Goal: Task Accomplishment & Management: Manage account settings

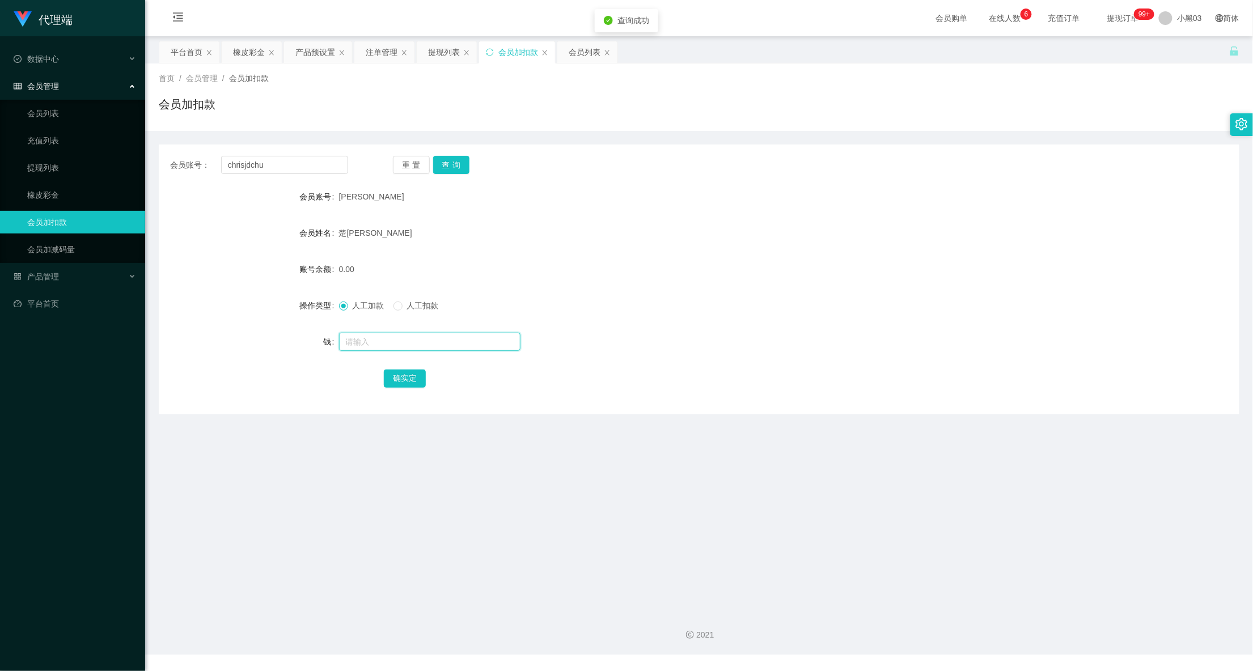
click at [395, 345] on input "text" at bounding box center [429, 342] width 181 height 18
type input "15"
click at [415, 373] on button "确实定" at bounding box center [405, 379] width 42 height 18
drag, startPoint x: 742, startPoint y: 230, endPoint x: 747, endPoint y: 227, distance: 5.8
click at [742, 230] on div "楚[PERSON_NAME]" at bounding box center [654, 233] width 630 height 23
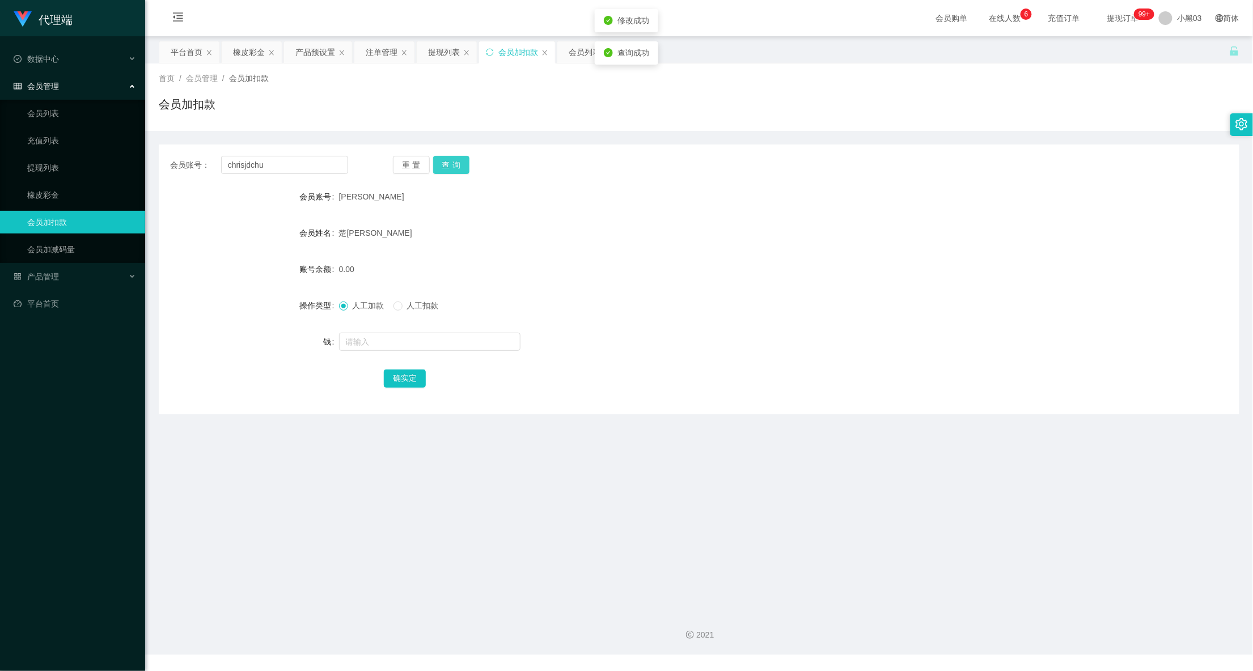
click at [462, 155] on div "会员账号： chrisjdchu 重置 查询 会员账号 克里斯杰德楚 会员姓名 楚金达尔 账号余额 0.00 操作类型 人工加款 人工扣款 钱 确实定" at bounding box center [699, 280] width 1080 height 270
click at [460, 159] on button "查询" at bounding box center [451, 165] width 37 height 18
click at [531, 176] on div "会员账号： chrisjdchu 重置 查询 会员账号 克里斯杰德楚 会员姓名 楚金达尔 账号余额 0.00 操作类型 人工加款 人工扣款 钱 确实定" at bounding box center [699, 280] width 1080 height 270
click at [390, 338] on input "text" at bounding box center [429, 342] width 181 height 18
drag, startPoint x: 295, startPoint y: 166, endPoint x: 158, endPoint y: 164, distance: 137.2
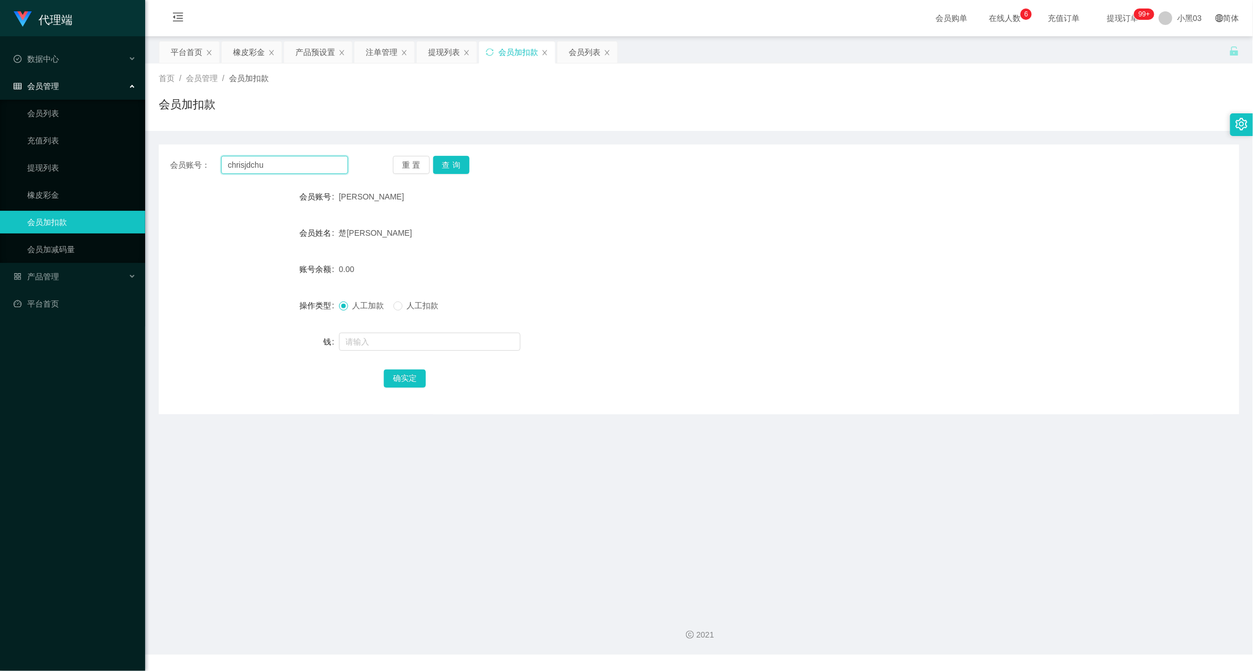
click at [158, 164] on main "关闭门户 关闭右侧 关闭其他 刷新页面 平台首页 橡皮彩金 产品预设置 注单管理 提现列表 会员加扣款 会员列表 首页 / 会员管理 / 会员加扣款 / 会员…" at bounding box center [698, 319] width 1107 height 566
click at [447, 166] on button "查询" at bounding box center [451, 165] width 37 height 18
drag, startPoint x: 447, startPoint y: 166, endPoint x: 445, endPoint y: 172, distance: 7.0
click at [447, 166] on button "查询" at bounding box center [451, 165] width 37 height 18
click at [400, 339] on input "text" at bounding box center [429, 342] width 181 height 18
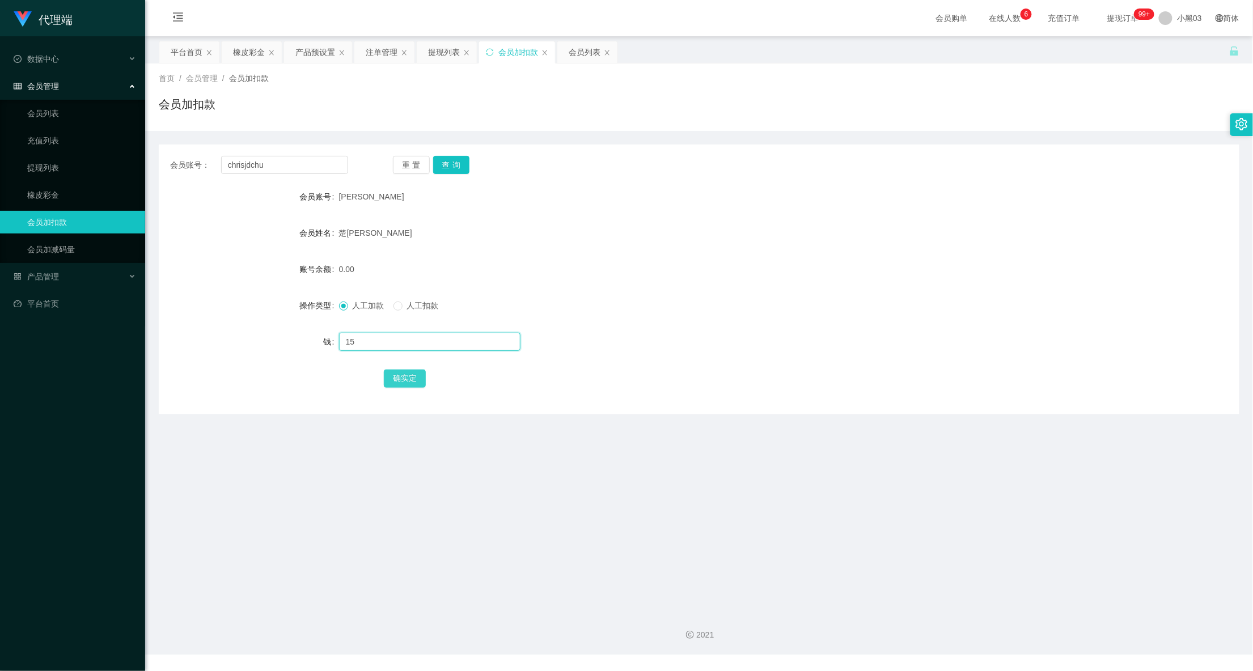
type input "15"
click at [405, 380] on button "确实定" at bounding box center [405, 379] width 42 height 18
drag, startPoint x: 563, startPoint y: 239, endPoint x: 494, endPoint y: 220, distance: 71.1
click at [557, 239] on div "楚[PERSON_NAME]" at bounding box center [654, 233] width 630 height 23
click at [436, 157] on button "查询" at bounding box center [451, 165] width 37 height 18
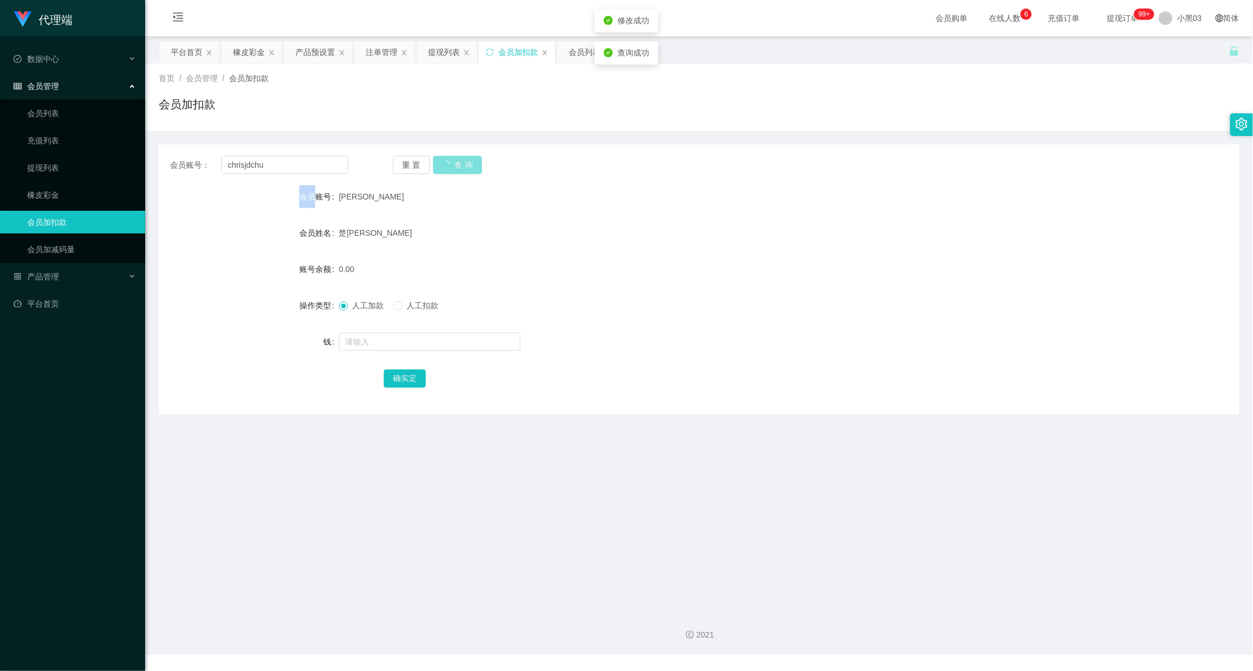
click at [436, 157] on div "重置 查询" at bounding box center [482, 165] width 178 height 18
click at [436, 157] on button "查询" at bounding box center [451, 165] width 37 height 18
click at [436, 157] on div "重置 查询" at bounding box center [482, 165] width 178 height 18
click at [436, 157] on button "查询" at bounding box center [451, 165] width 37 height 18
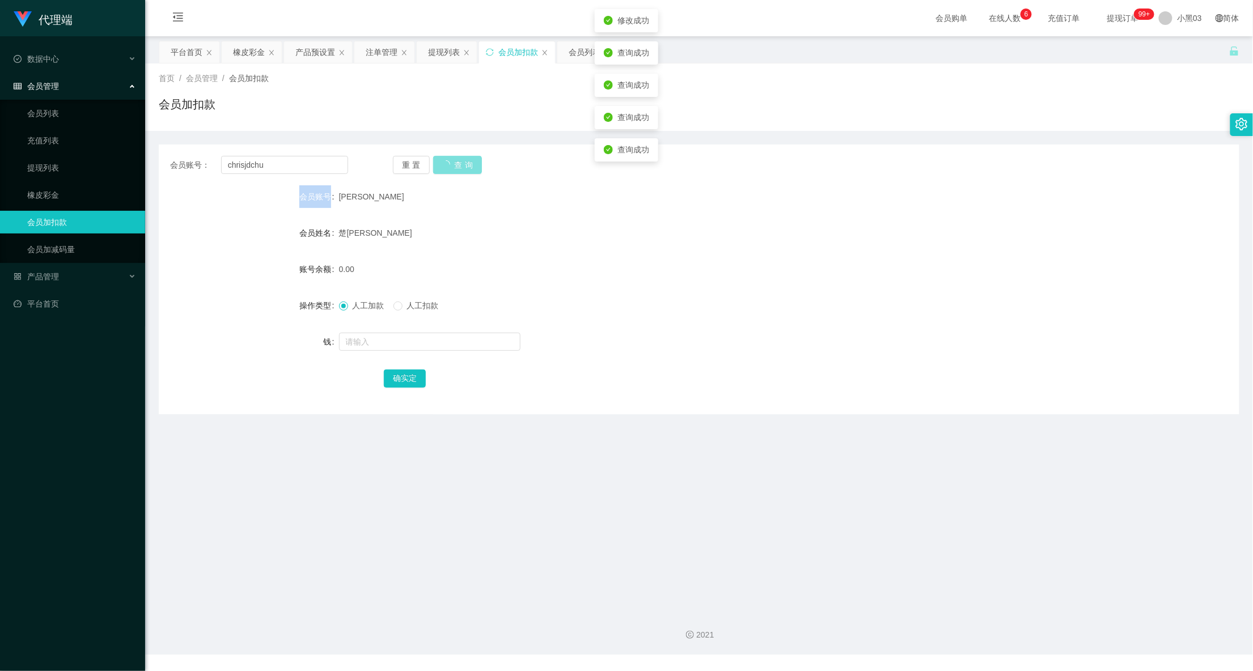
click at [436, 158] on div "重置 查询" at bounding box center [482, 165] width 178 height 18
click at [436, 158] on button "查询" at bounding box center [451, 165] width 37 height 18
drag, startPoint x: 523, startPoint y: 184, endPoint x: 477, endPoint y: 193, distance: 46.9
click at [523, 184] on div "会员账号： chrisjdchu 重置 查询 会员账号 克里斯杰德楚 会员姓名 楚金达尔 账号余额 0.00 操作类型 人工加款 人工扣款 钱 确实定" at bounding box center [699, 280] width 1080 height 270
drag, startPoint x: 316, startPoint y: 169, endPoint x: 35, endPoint y: 152, distance: 281.6
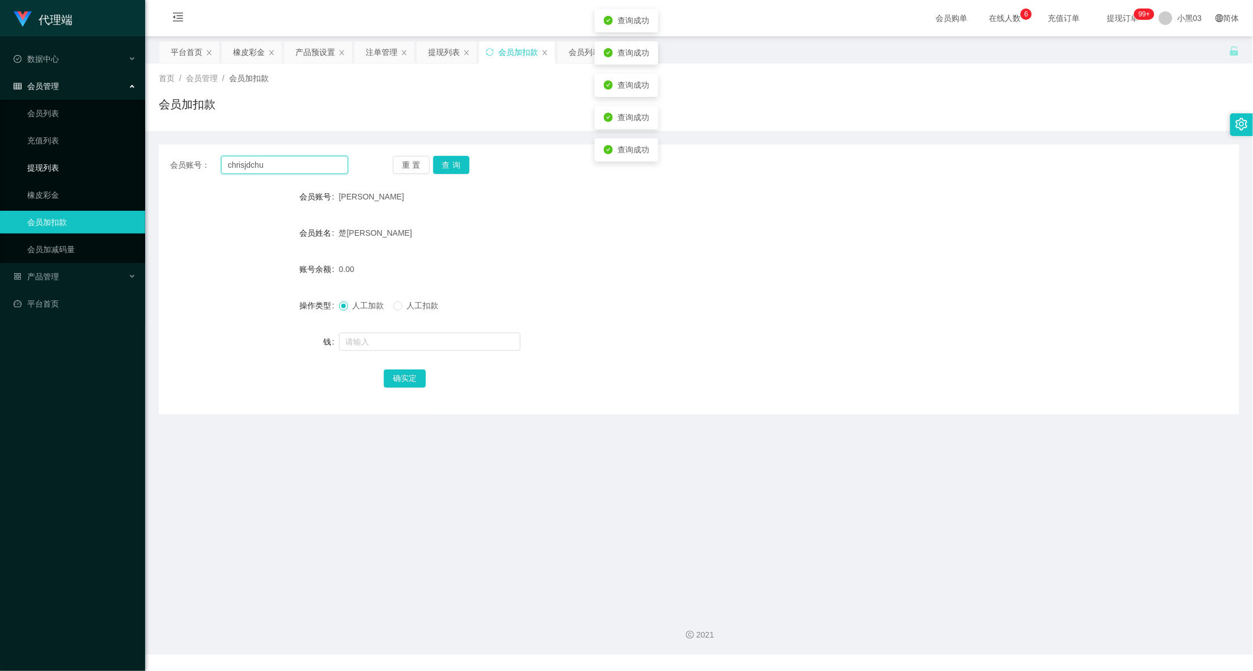
click at [60, 153] on section "代理端 数据中心 会员管理 会员列表 充值列表 提现列表 橡皮彩金 会员加扣款 会员加减码量 产品管理 平台首页 保存配置 重置配置 整体风格设置 主题色 导…" at bounding box center [626, 327] width 1253 height 655
drag, startPoint x: 508, startPoint y: 130, endPoint x: 501, endPoint y: 127, distance: 7.4
click at [506, 128] on div "首页 / 会员管理 / 会员加扣款 / 会员加扣款" at bounding box center [698, 96] width 1107 height 67
click at [252, 51] on font "橡皮彩金" at bounding box center [249, 52] width 32 height 9
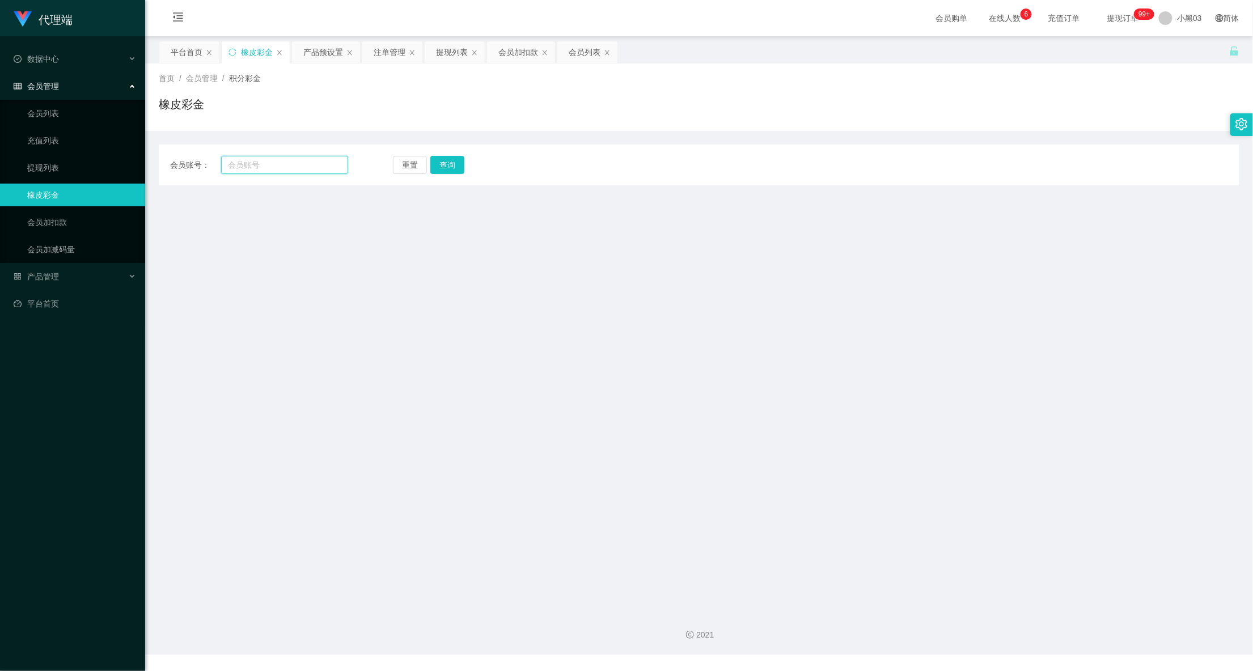
click at [313, 164] on input "text" at bounding box center [285, 165] width 128 height 18
paste input "chrisjdchu"
type input "chrisjdchu"
click at [456, 172] on button "查询" at bounding box center [451, 165] width 37 height 18
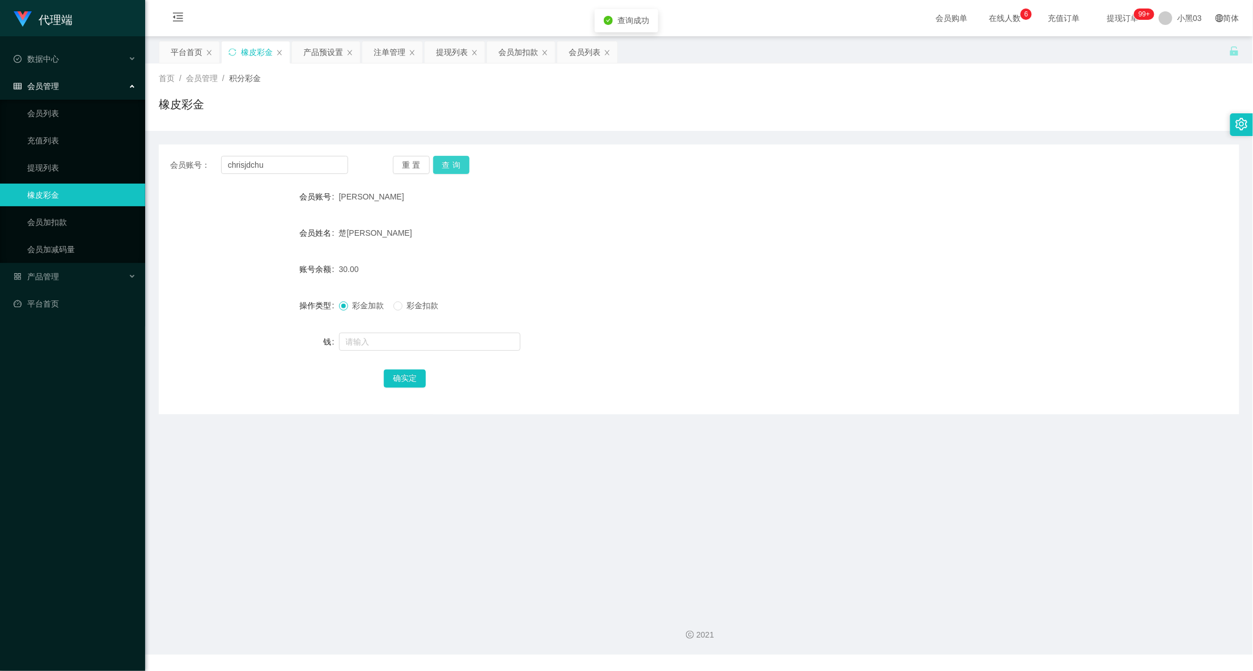
click at [457, 172] on button "查询" at bounding box center [451, 165] width 37 height 18
click at [314, 173] on input "chrisjdchu" at bounding box center [285, 165] width 128 height 18
click at [416, 299] on div "彩金加款 彩金扣款" at bounding box center [654, 305] width 630 height 23
click at [415, 302] on font "彩金扣款" at bounding box center [423, 305] width 32 height 9
click at [401, 336] on input "text" at bounding box center [429, 342] width 181 height 18
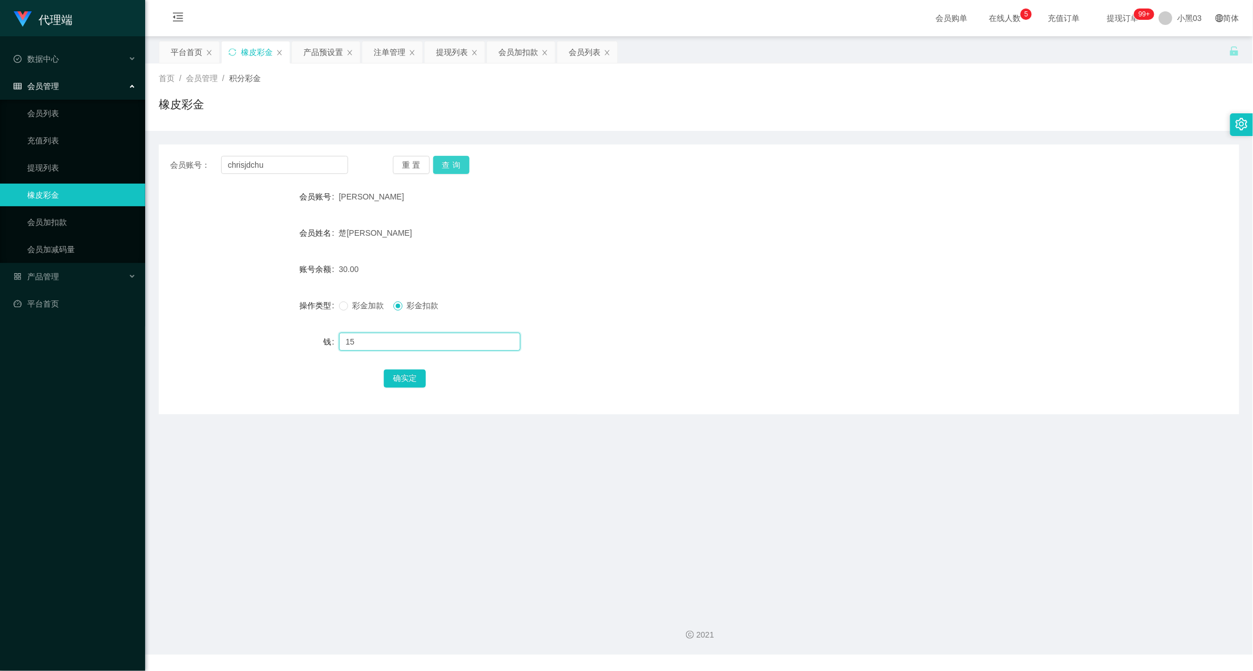
type input "15"
click at [445, 159] on button "查询" at bounding box center [451, 165] width 37 height 18
drag, startPoint x: 513, startPoint y: 197, endPoint x: 468, endPoint y: 204, distance: 45.3
click at [513, 197] on div "[PERSON_NAME]" at bounding box center [654, 196] width 630 height 23
drag, startPoint x: 324, startPoint y: 168, endPoint x: 133, endPoint y: 148, distance: 192.6
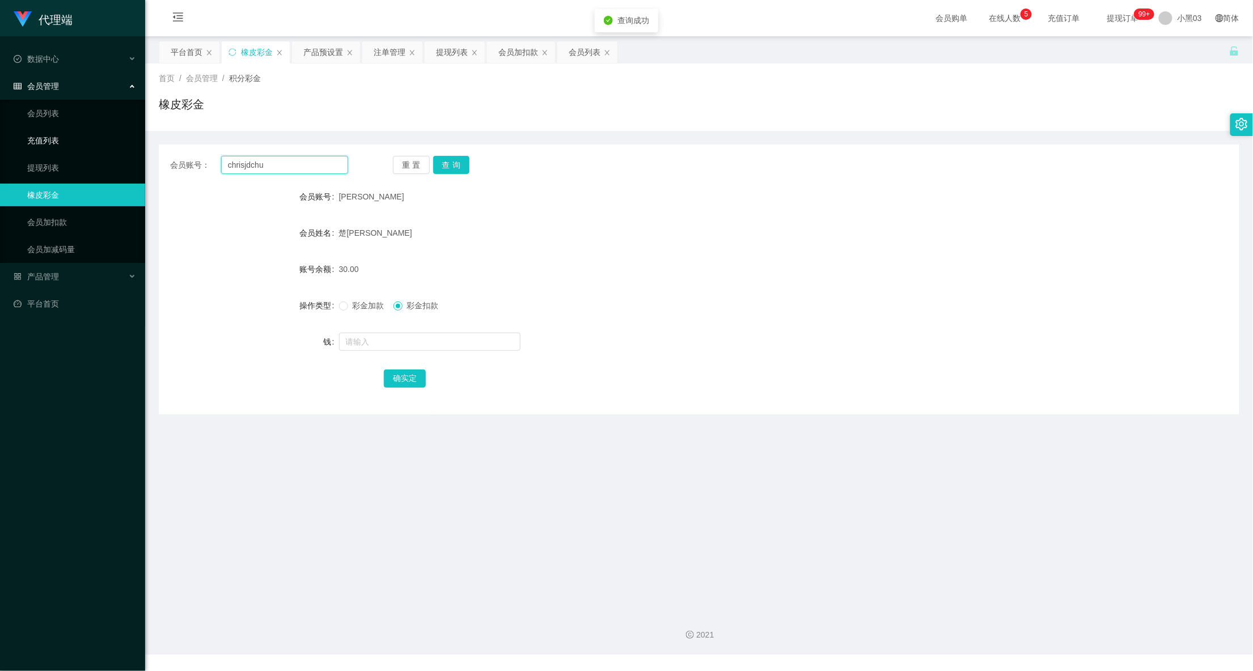
click at [196, 153] on div "会员账号： chrisjdchu 重置 查询 会员账号 克里斯杰德楚 会员姓名 楚金达尔 账号余额 30.00 操作类型 彩金加款 彩金扣款 钱 确实定" at bounding box center [699, 280] width 1080 height 270
drag, startPoint x: 477, startPoint y: 169, endPoint x: 470, endPoint y: 173, distance: 7.4
click at [474, 171] on div "重置 查询" at bounding box center [482, 165] width 178 height 18
click at [449, 168] on button "查询" at bounding box center [451, 165] width 37 height 18
click at [449, 168] on div "重置 查询" at bounding box center [482, 165] width 178 height 18
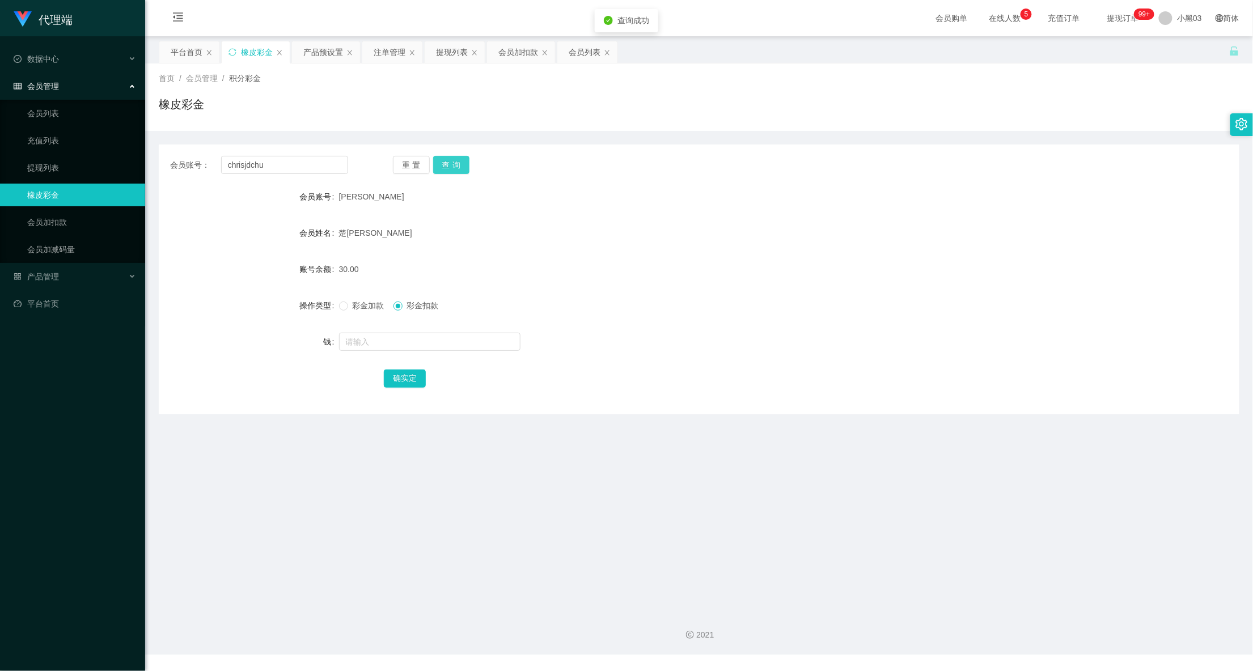
click at [449, 168] on button "查询" at bounding box center [451, 165] width 37 height 18
click at [511, 49] on font "会员加扣款" at bounding box center [518, 52] width 40 height 9
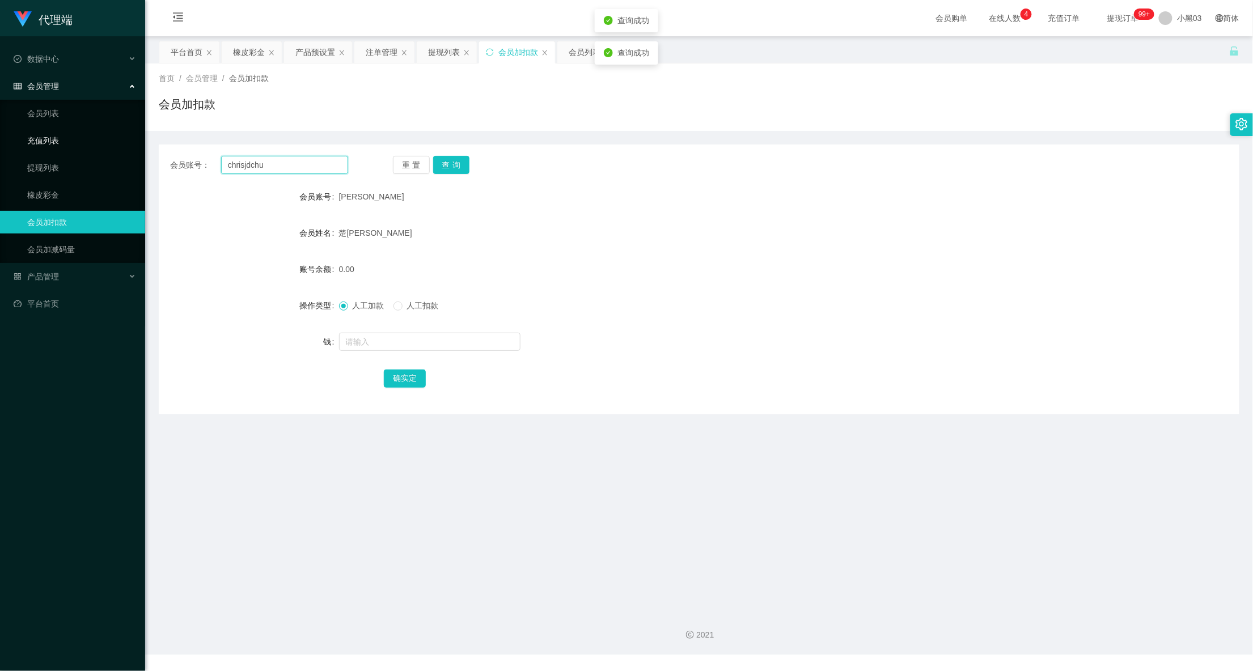
drag, startPoint x: 322, startPoint y: 160, endPoint x: 98, endPoint y: 143, distance: 224.5
click at [109, 145] on section "代理端 数据中心 会员管理 会员列表 充值列表 提现列表 橡皮彩金 会员加扣款 会员加减码量 产品管理 平台首页 保存配置 重置配置 整体风格设置 主题色 导…" at bounding box center [626, 327] width 1253 height 655
click at [459, 164] on button "查询" at bounding box center [451, 165] width 37 height 18
click at [251, 50] on font "橡皮彩金" at bounding box center [249, 52] width 32 height 9
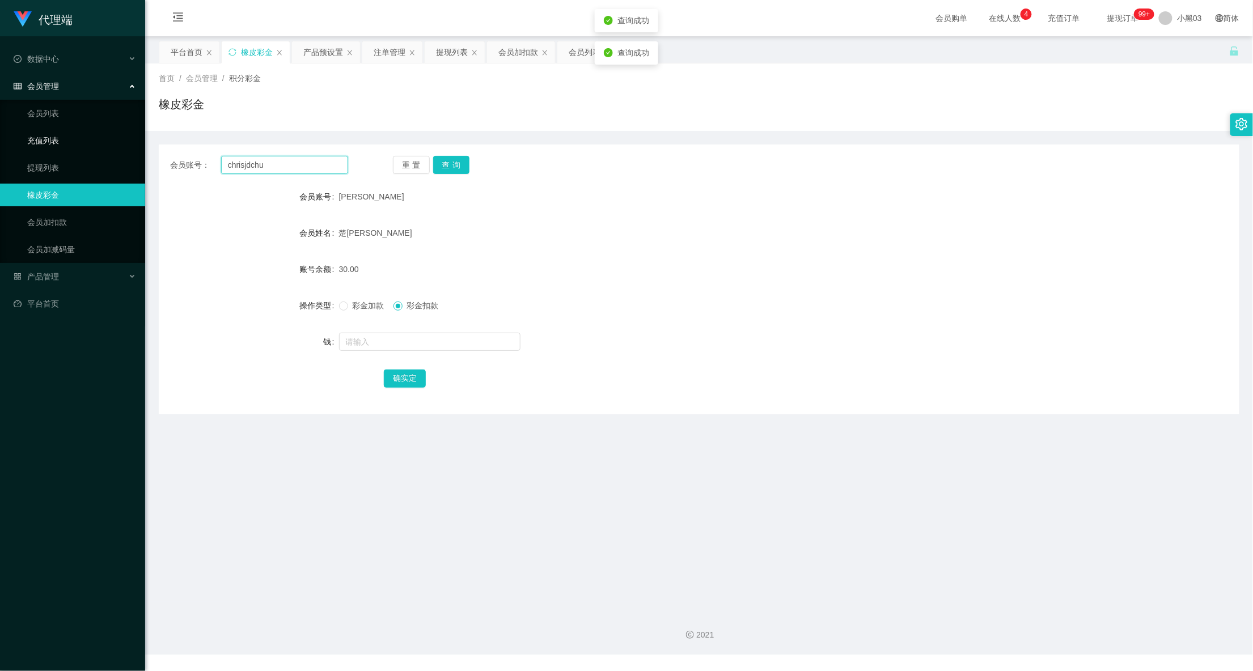
drag, startPoint x: 321, startPoint y: 164, endPoint x: 76, endPoint y: 125, distance: 248.0
click at [19, 130] on section "代理端 数据中心 会员管理 会员列表 充值列表 提现列表 橡皮彩金 会员加扣款 会员加减码量 产品管理 平台首页 保存配置 重置配置 整体风格设置 主题色 导…" at bounding box center [626, 327] width 1253 height 655
click at [449, 167] on button "查询" at bounding box center [451, 165] width 37 height 18
click at [449, 168] on button "查询" at bounding box center [451, 165] width 37 height 18
click at [372, 295] on div "彩金加款 彩金扣款" at bounding box center [654, 305] width 630 height 23
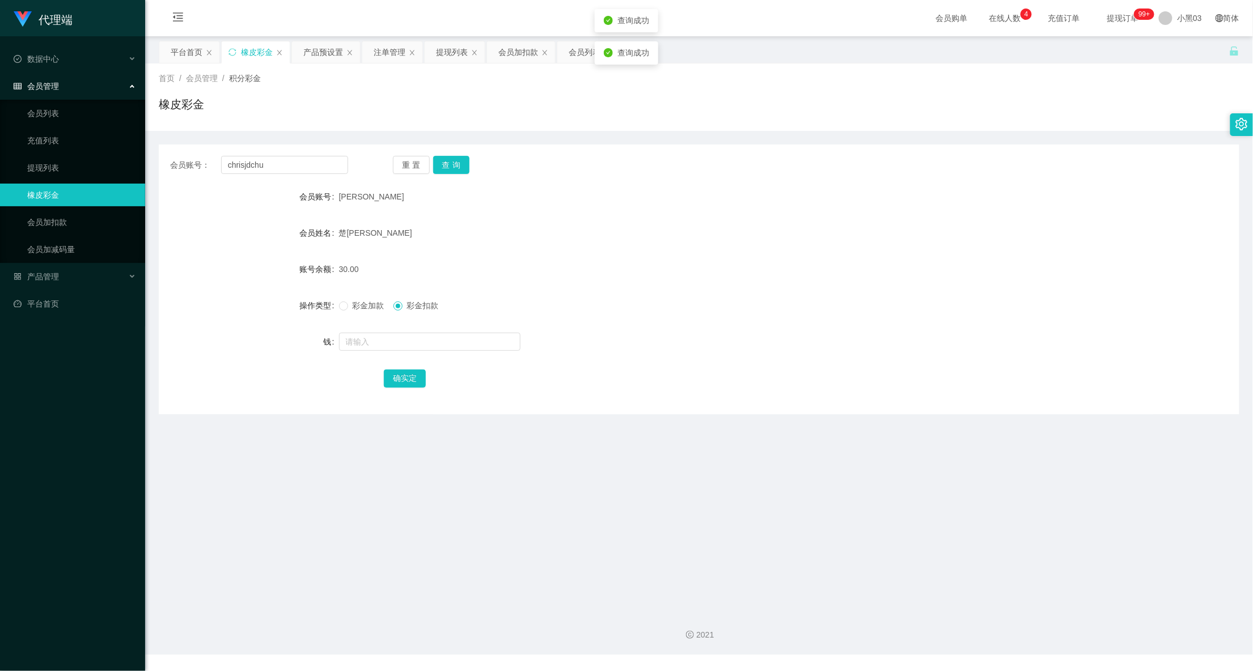
click at [799, 230] on div "楚[PERSON_NAME]" at bounding box center [654, 233] width 630 height 23
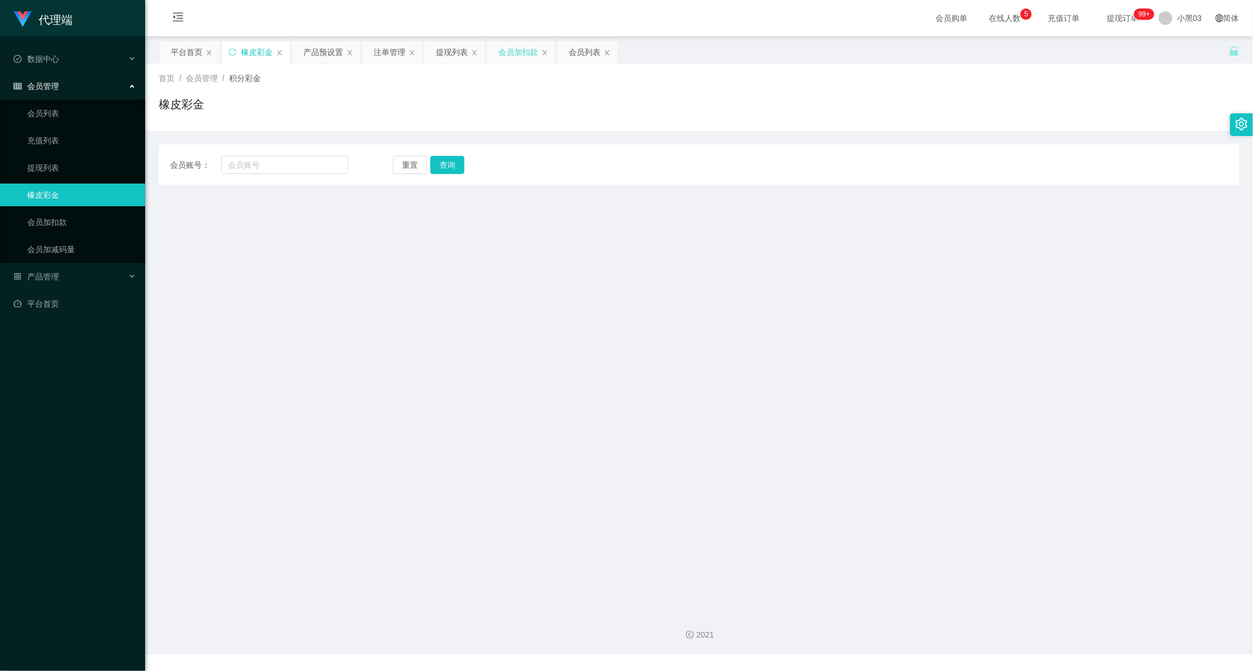
click at [515, 54] on font "会员加扣款" at bounding box center [518, 52] width 40 height 9
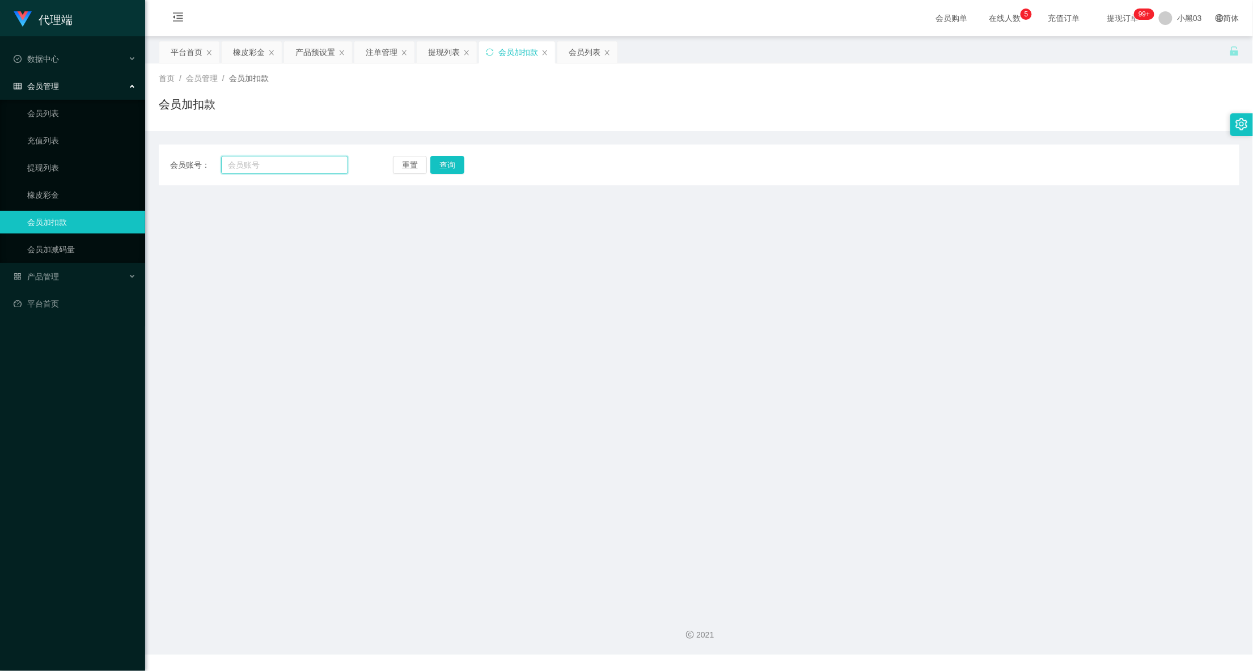
click at [313, 168] on input "text" at bounding box center [285, 165] width 128 height 18
paste input "chrisjdchu"
click at [447, 171] on button "查询" at bounding box center [451, 165] width 37 height 18
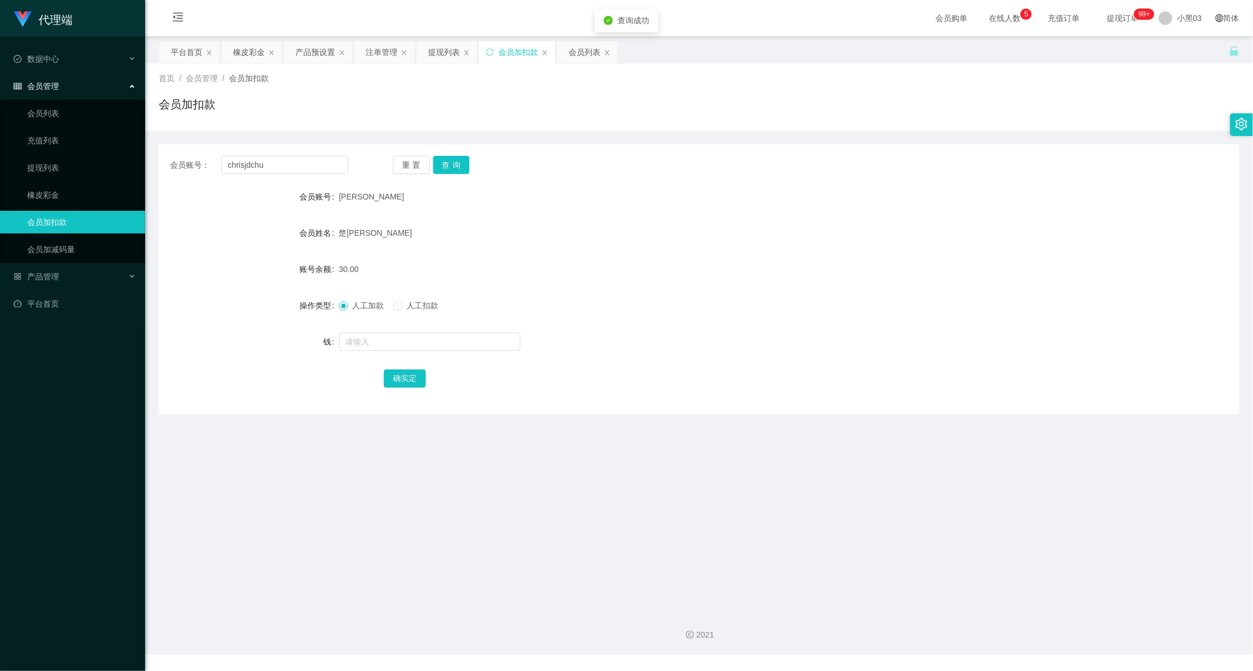
click at [418, 306] on font "人工扣款" at bounding box center [423, 305] width 32 height 9
drag, startPoint x: 366, startPoint y: 307, endPoint x: 368, endPoint y: 300, distance: 7.0
click at [366, 305] on font "人工加款" at bounding box center [369, 305] width 32 height 9
drag, startPoint x: 313, startPoint y: 91, endPoint x: 875, endPoint y: 184, distance: 570.0
click at [881, 185] on div "[PERSON_NAME]" at bounding box center [654, 196] width 630 height 23
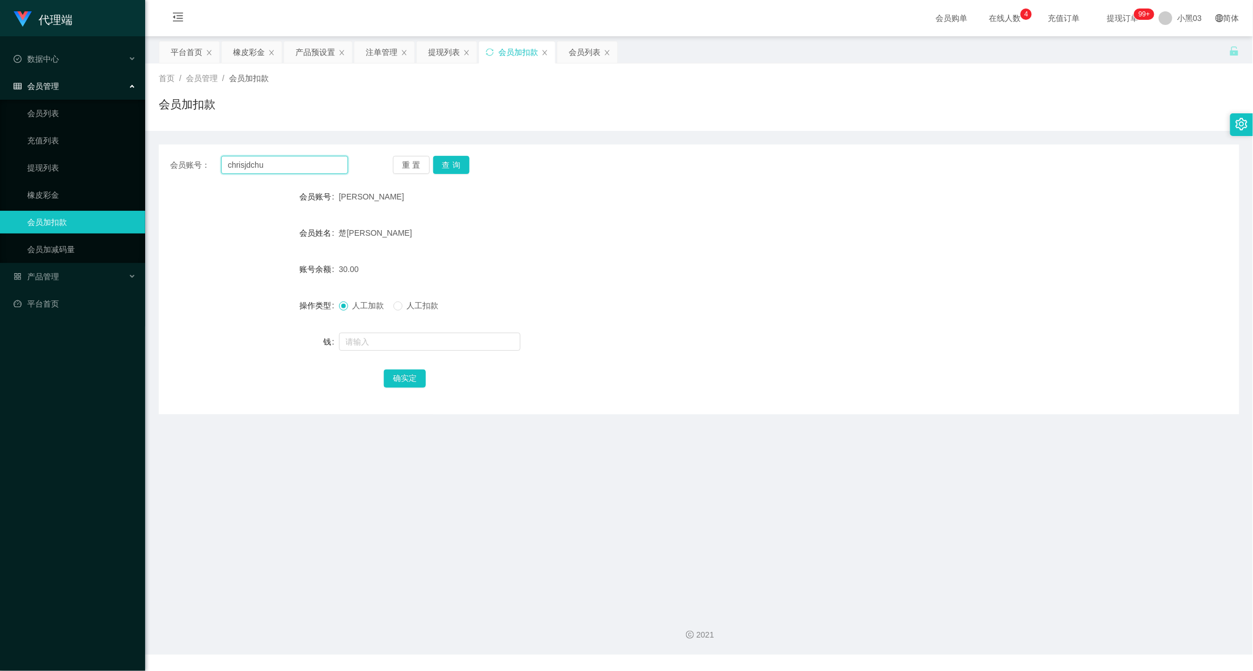
click at [285, 156] on input "chrisjdchu" at bounding box center [285, 165] width 128 height 18
drag, startPoint x: 311, startPoint y: 162, endPoint x: 150, endPoint y: 150, distance: 160.8
click at [155, 152] on main "关闭门户 关闭右侧 关闭其他 刷新页面 平台首页 橡皮彩金 产品预设置 注单管理 提现列表 会员加扣款 会员列表 首页 / 会员管理 / 会员加扣款 / 会员…" at bounding box center [698, 319] width 1107 height 566
click at [313, 190] on div "会员账号" at bounding box center [249, 196] width 180 height 23
drag, startPoint x: 284, startPoint y: 170, endPoint x: 27, endPoint y: 164, distance: 256.8
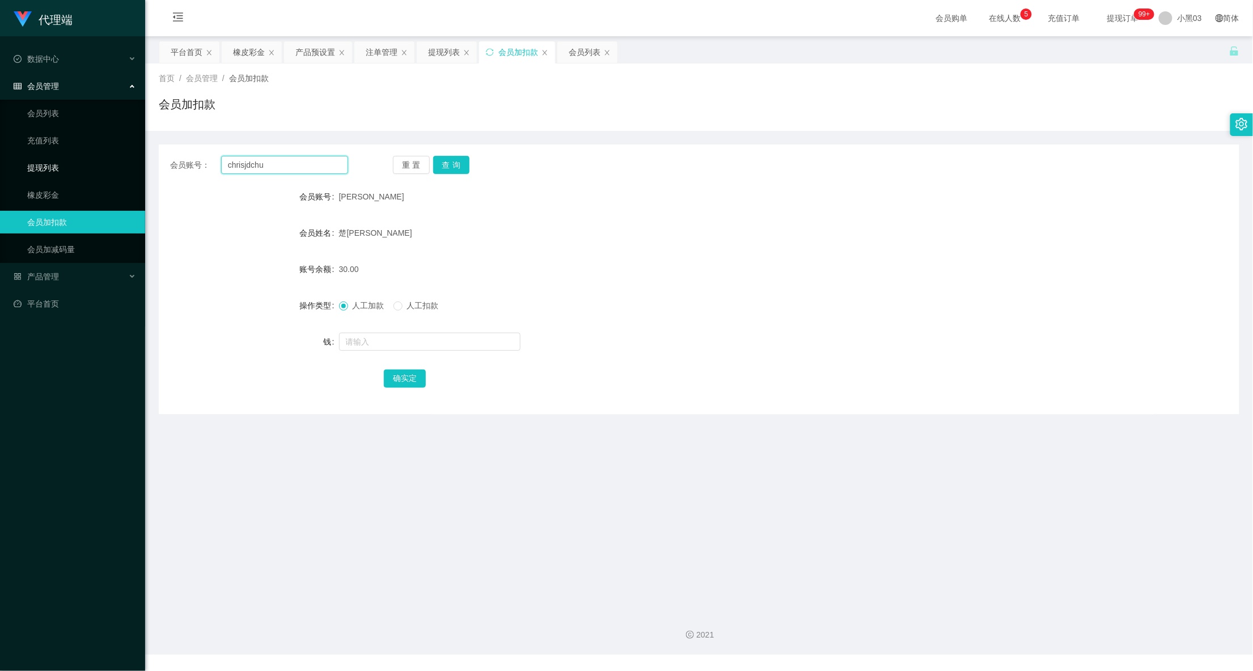
click at [29, 164] on section "代理端 数据中心 会员管理 会员列表 充值列表 提现列表 橡皮彩金 会员加扣款 会员加减码量 产品管理 平台首页 保存配置 重置配置 整体风格设置 主题色 导…" at bounding box center [626, 327] width 1253 height 655
click at [458, 153] on div "会员账号： chrisjdchu 重置 查询 会员账号 [PERSON_NAME]德楚 会员姓名 [PERSON_NAME] 账号余额 30.00 操作类型 …" at bounding box center [699, 280] width 1080 height 270
click at [449, 166] on button "查询" at bounding box center [451, 165] width 37 height 18
drag, startPoint x: 298, startPoint y: 180, endPoint x: 281, endPoint y: 172, distance: 18.0
click at [281, 172] on div "会员账号： chrisjdchu 重置 查询 会员账号 [PERSON_NAME]德楚 会员姓名 [PERSON_NAME] 账号余额 30.00 操作类型 …" at bounding box center [699, 280] width 1080 height 270
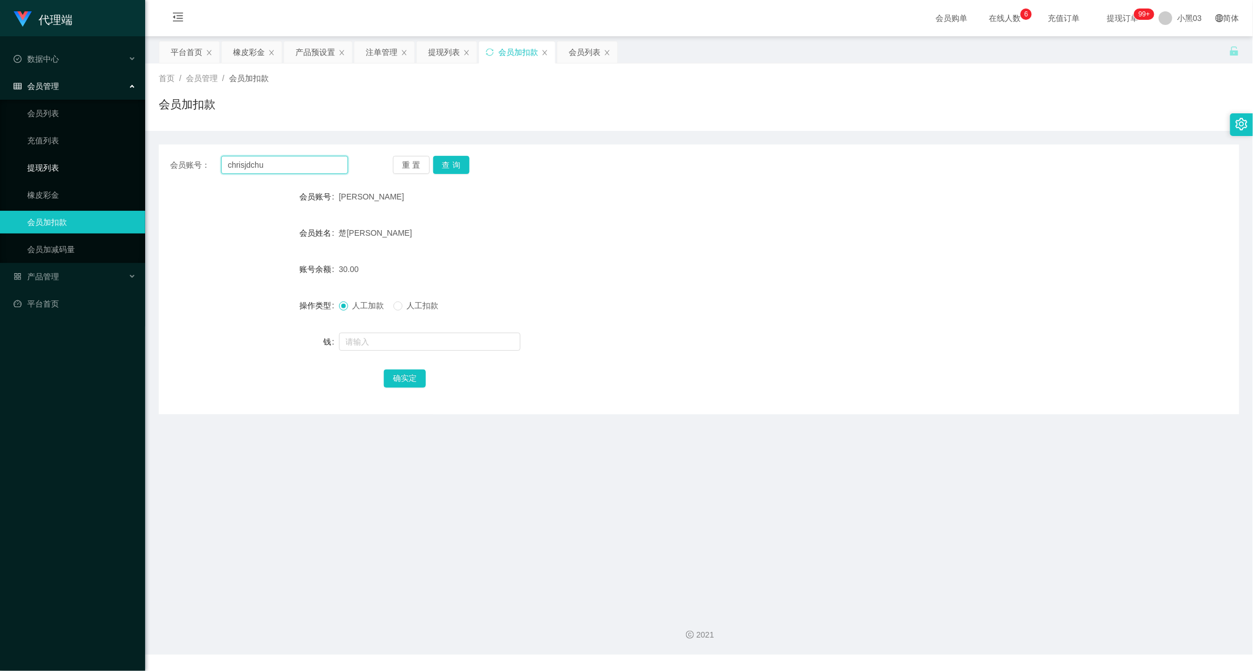
drag, startPoint x: 293, startPoint y: 170, endPoint x: 100, endPoint y: 170, distance: 193.3
click at [123, 166] on section "代理端 数据中心 会员管理 会员列表 充值列表 提现列表 橡皮彩金 会员加扣款 会员加减码量 产品管理 平台首页 保存配置 重置配置 整体风格设置 主题色 导…" at bounding box center [626, 327] width 1253 height 655
paste input "Zhiru1023"
type input "Zhiru1023"
click at [449, 170] on button "查询" at bounding box center [451, 165] width 37 height 18
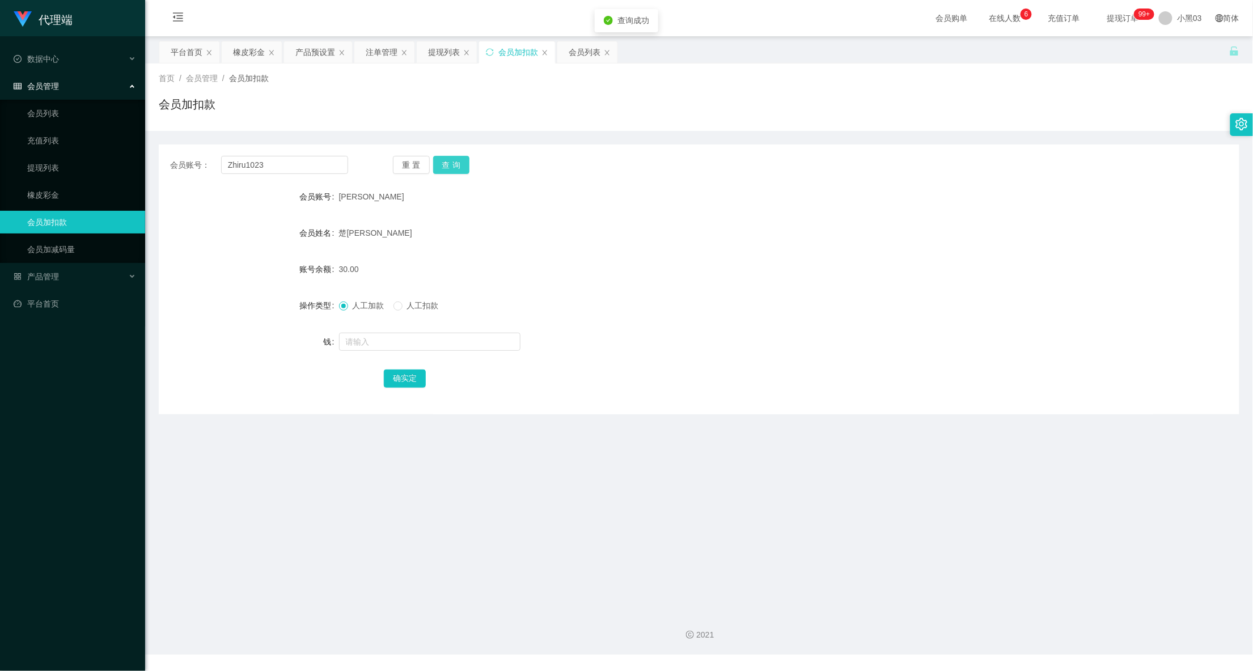
click at [449, 170] on button "查询" at bounding box center [451, 165] width 37 height 18
click at [440, 49] on font "提现列表" at bounding box center [444, 52] width 32 height 9
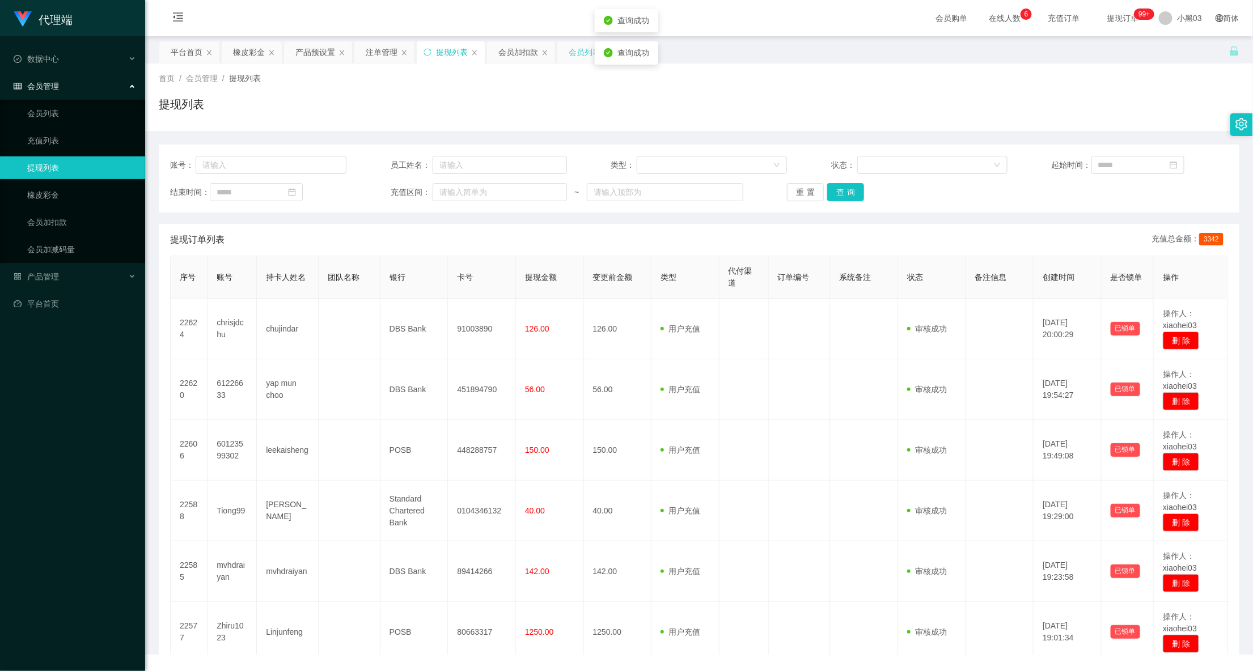
click at [579, 48] on font "会员列表" at bounding box center [584, 52] width 32 height 9
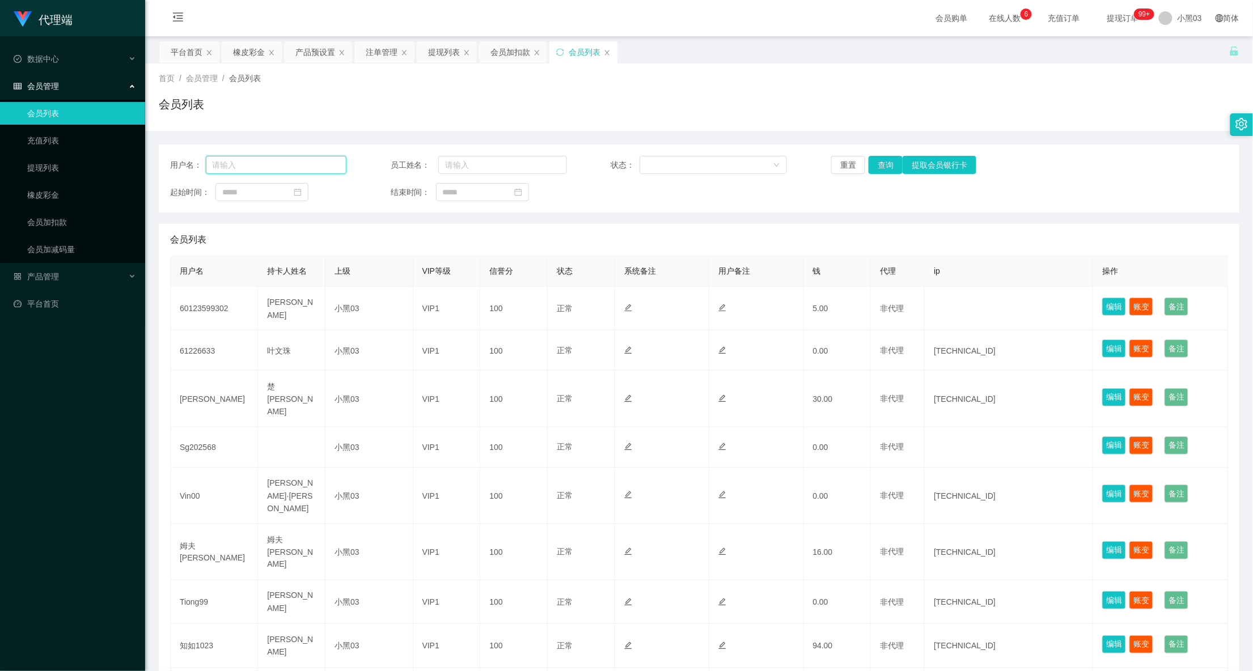
drag, startPoint x: 251, startPoint y: 170, endPoint x: 370, endPoint y: 183, distance: 120.2
click at [251, 170] on input "text" at bounding box center [276, 165] width 141 height 18
paste input "Zhiru1023"
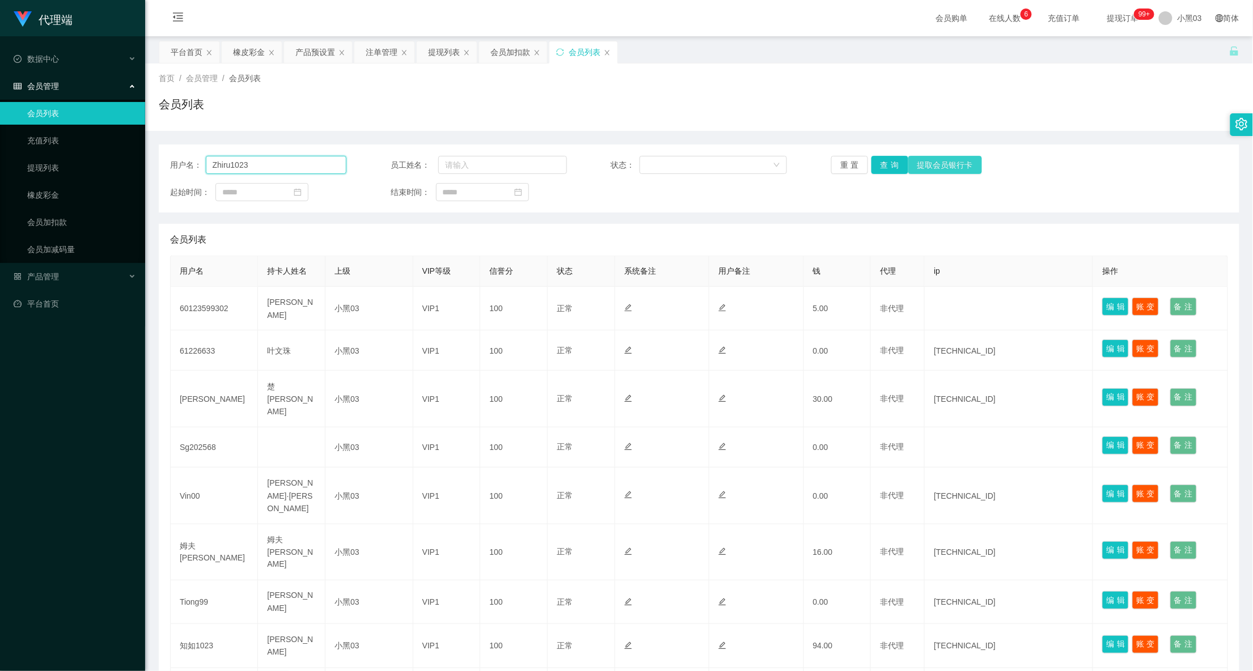
type input "Zhiru1023"
click at [908, 159] on button "提取会员银行卡" at bounding box center [945, 165] width 74 height 18
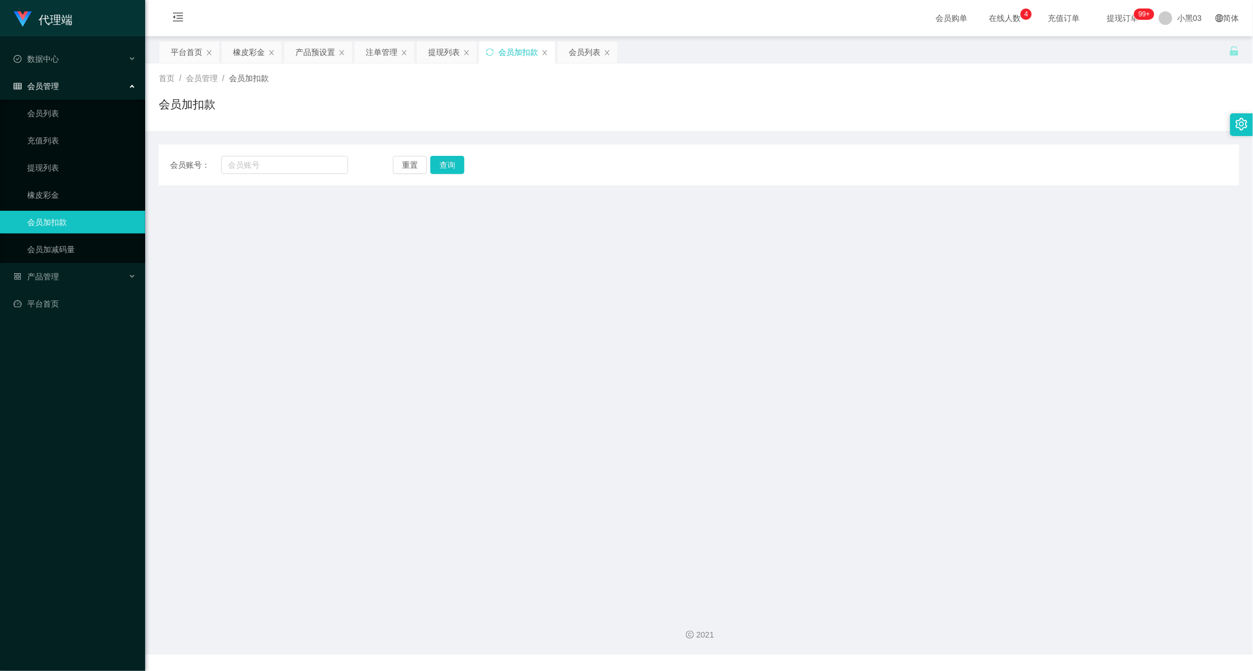
click at [292, 154] on div "会员账号： 重置 查询 会员账号 会员姓名 账号余额 操作类型 人工加款 人工扣款 钱 确实定" at bounding box center [699, 165] width 1080 height 41
click at [314, 164] on input "text" at bounding box center [285, 165] width 128 height 18
paste input "Zhiru1023"
type input "Zhiru1023"
click at [447, 164] on button "查询" at bounding box center [451, 165] width 37 height 18
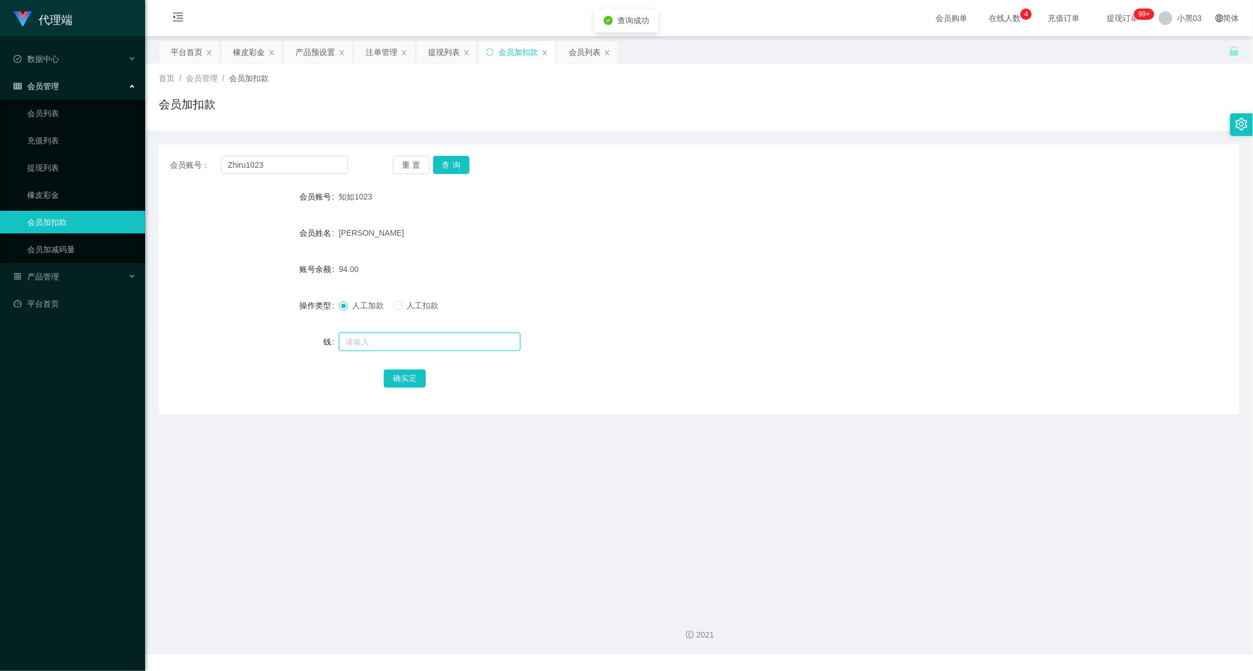
click at [420, 341] on input "text" at bounding box center [429, 342] width 181 height 18
type input "15"
click at [413, 386] on button "确实定" at bounding box center [405, 379] width 42 height 18
click at [660, 341] on div at bounding box center [654, 341] width 630 height 23
click at [308, 50] on font "产品预设置" at bounding box center [315, 52] width 40 height 9
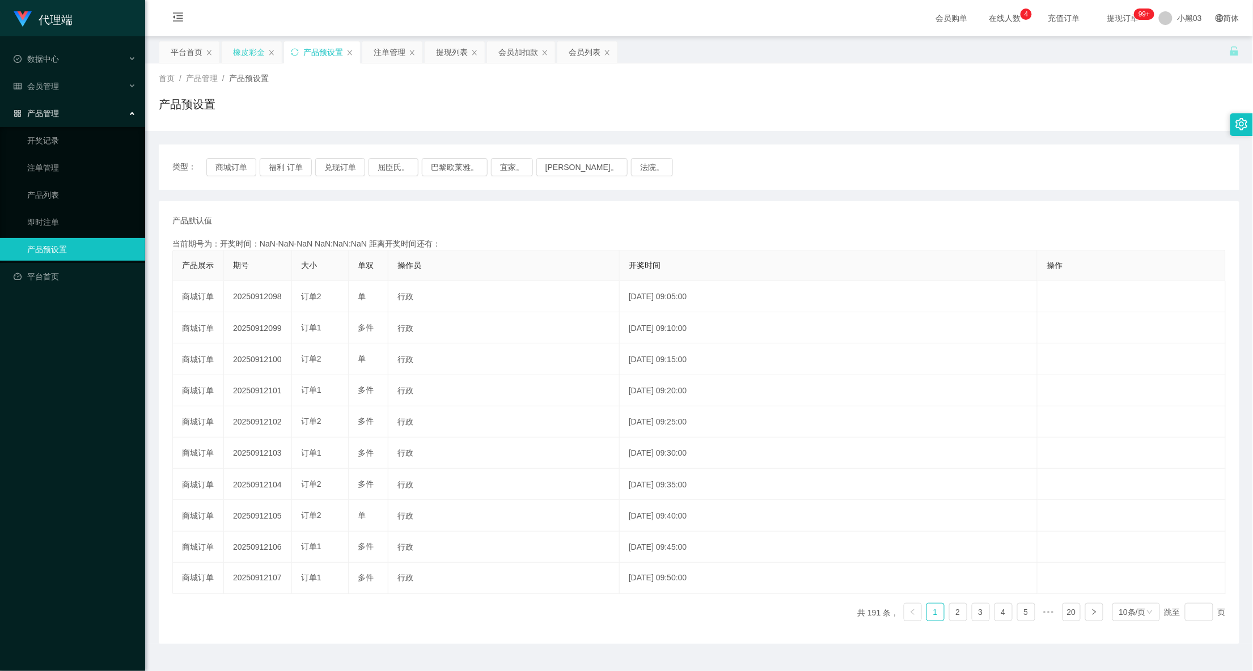
click at [258, 50] on font "橡皮彩金" at bounding box center [249, 52] width 32 height 9
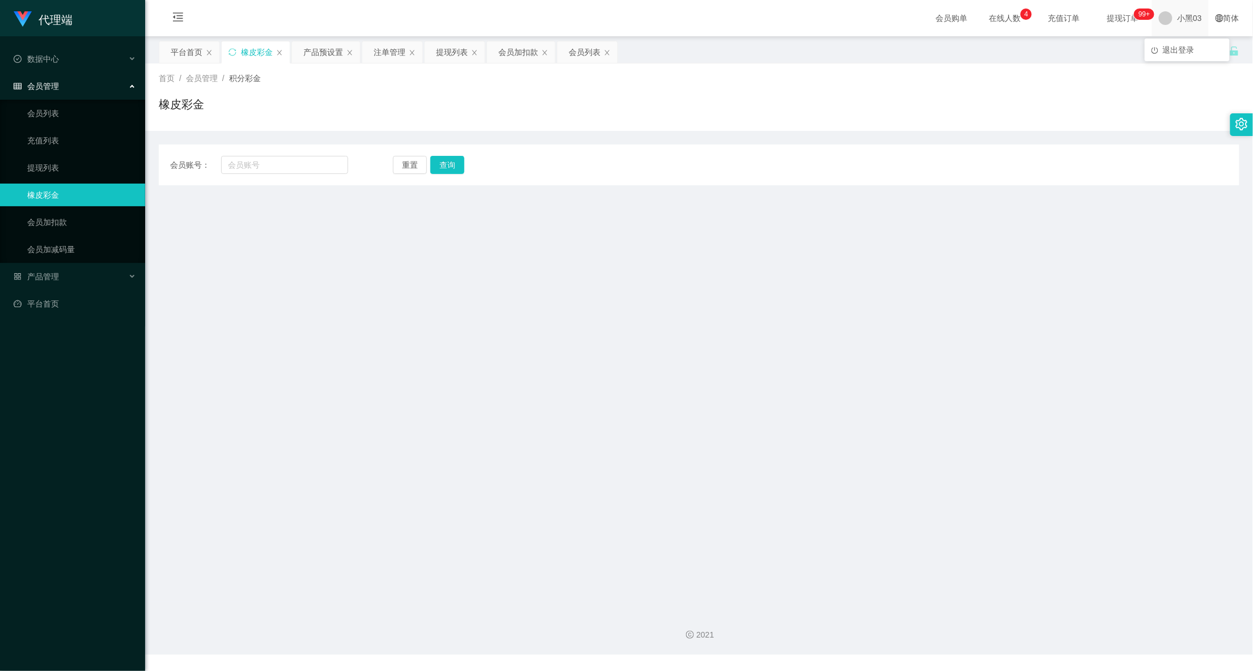
click at [1179, 27] on span "小黑03" at bounding box center [1189, 18] width 25 height 36
click at [1174, 42] on li "退出登录" at bounding box center [1186, 50] width 85 height 18
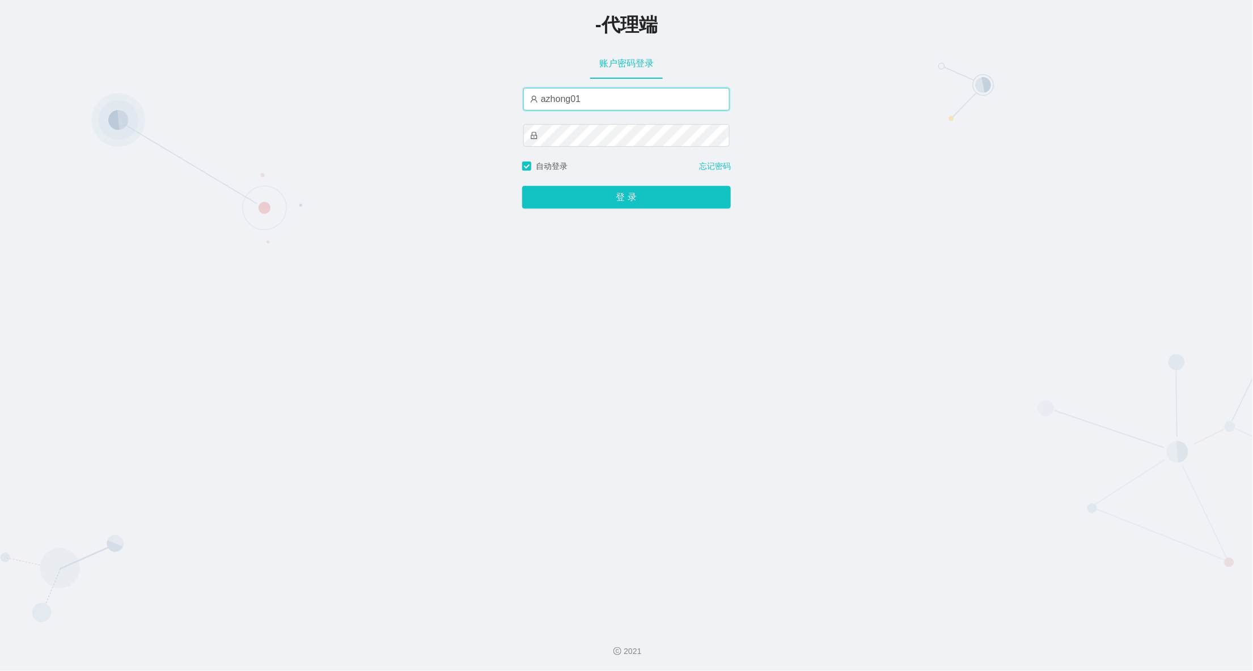
drag, startPoint x: 592, startPoint y: 100, endPoint x: 320, endPoint y: 71, distance: 274.2
click at [359, 73] on div "-代理端 账户密码登录 azhong01 自动登录 忘记密码 登录" at bounding box center [626, 309] width 1253 height 618
type input "xiaohei03"
click at [608, 198] on button "登录" at bounding box center [626, 197] width 209 height 23
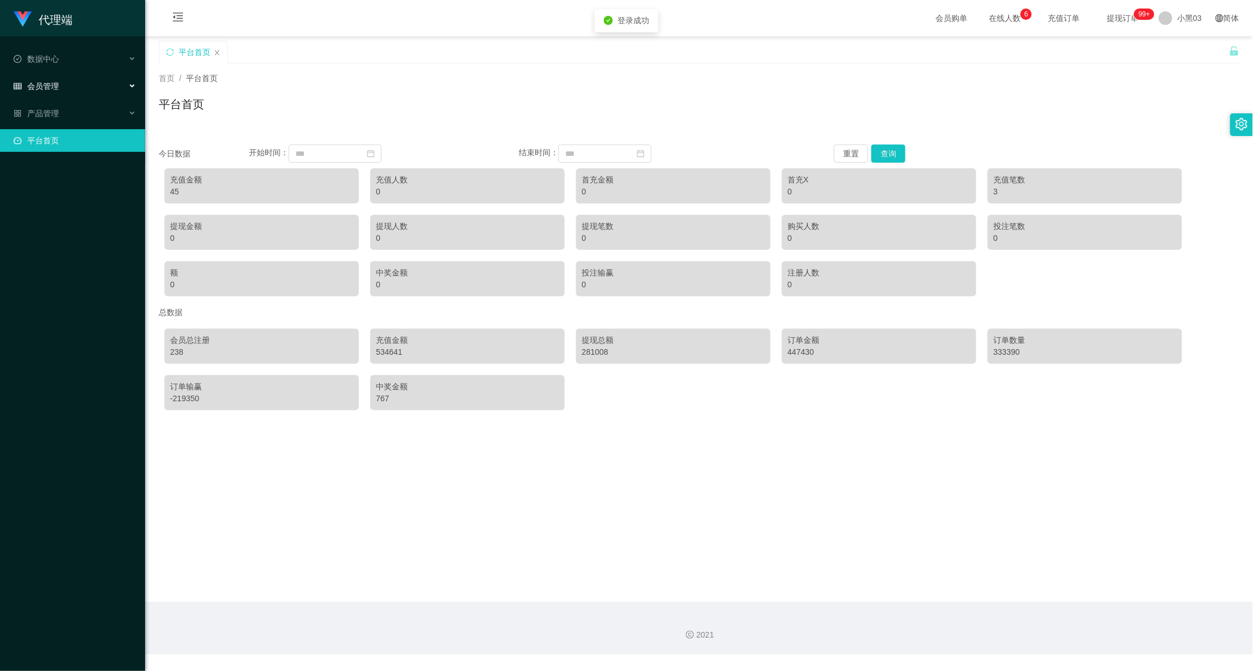
click at [86, 82] on div "会员管理" at bounding box center [72, 86] width 145 height 23
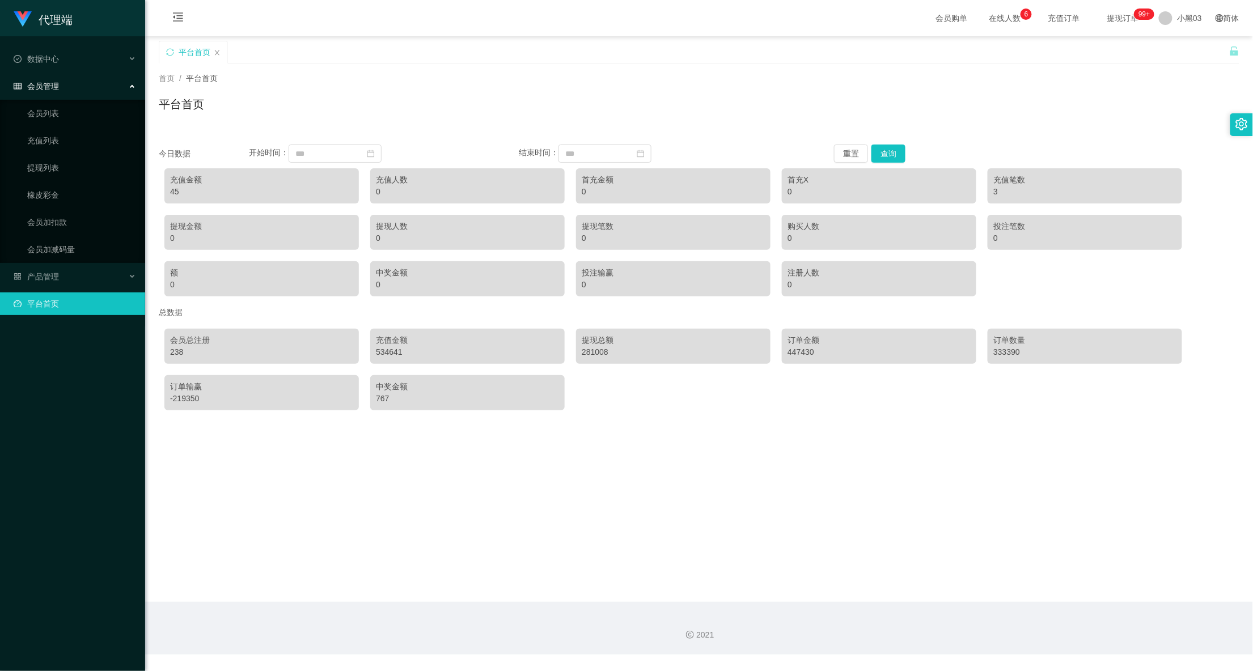
click at [109, 84] on div "会员管理" at bounding box center [72, 86] width 145 height 23
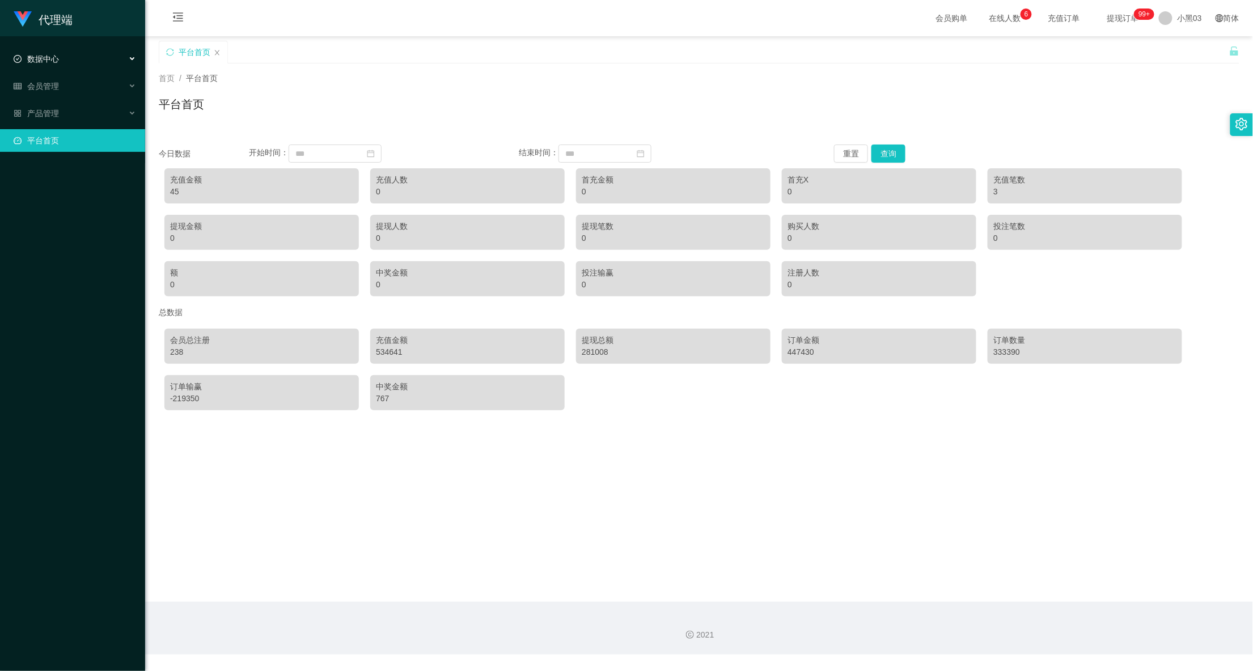
click at [112, 58] on div "数据中心" at bounding box center [72, 59] width 145 height 23
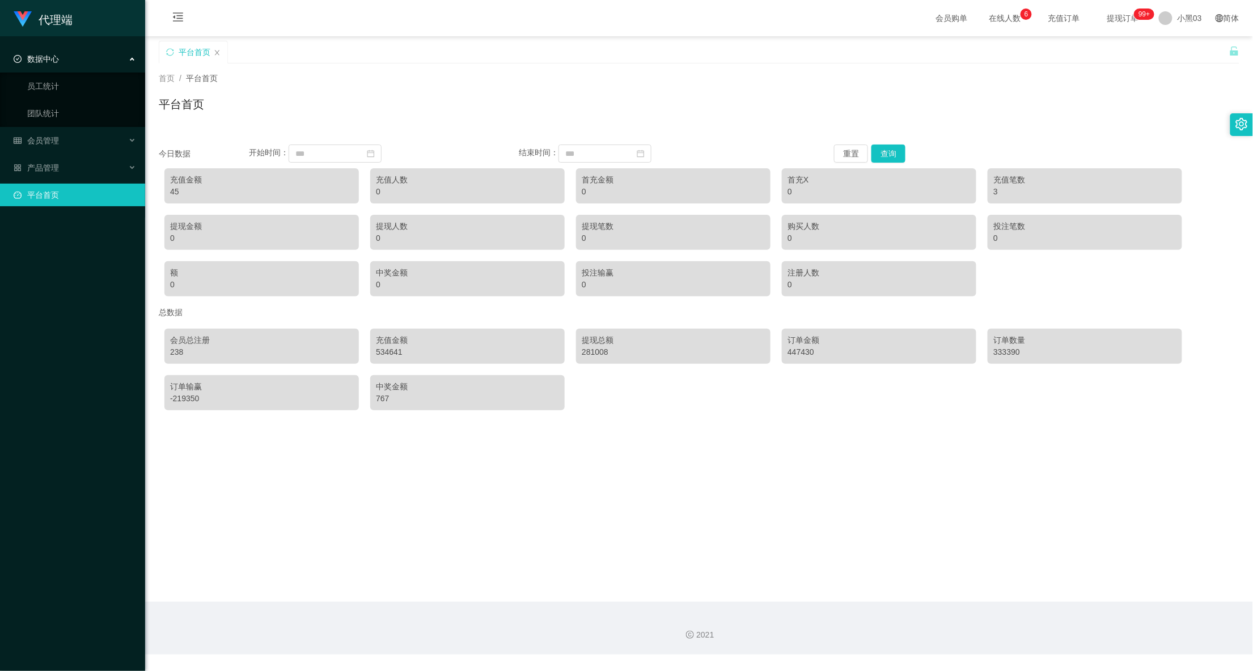
click at [112, 58] on div "数据中心" at bounding box center [72, 59] width 145 height 23
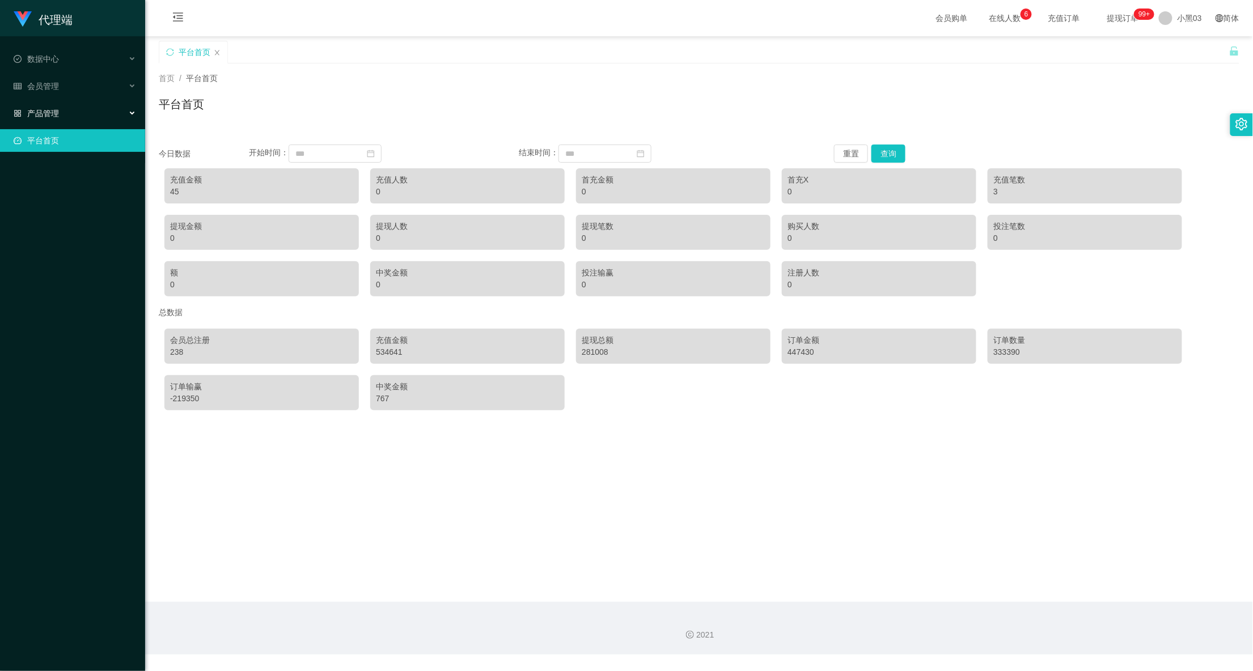
click at [126, 102] on div "产品管理" at bounding box center [72, 113] width 145 height 23
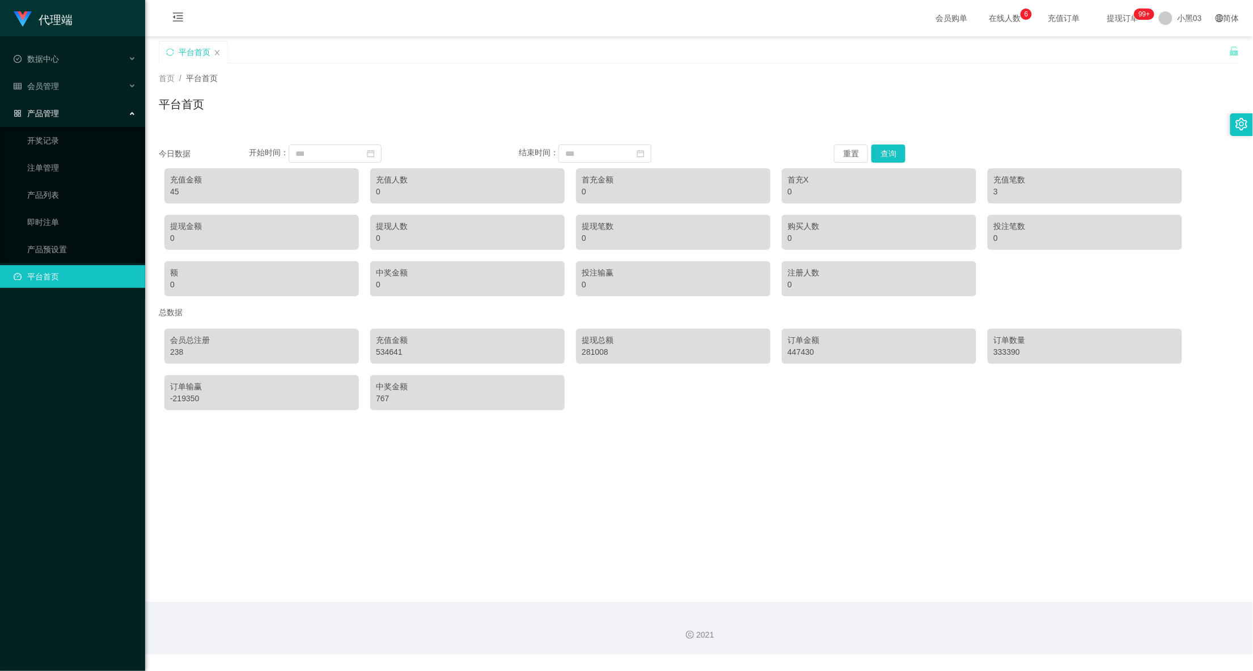
click at [107, 107] on div "产品管理" at bounding box center [72, 113] width 145 height 23
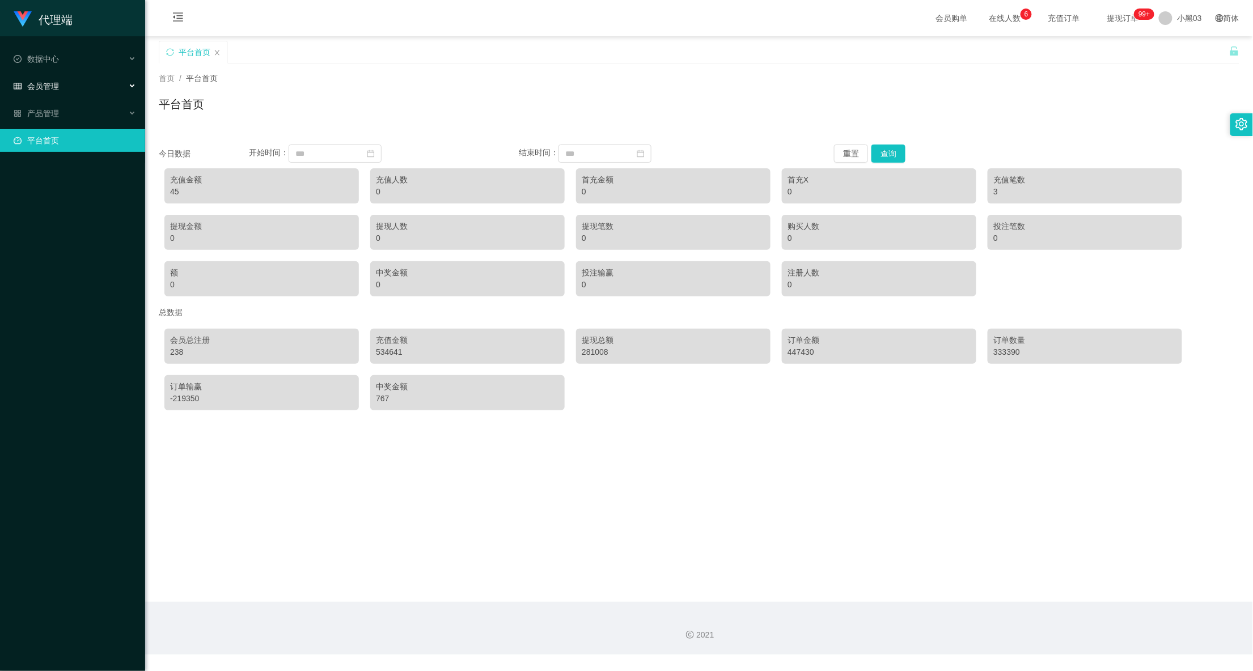
click at [123, 80] on div "会员管理" at bounding box center [72, 86] width 145 height 23
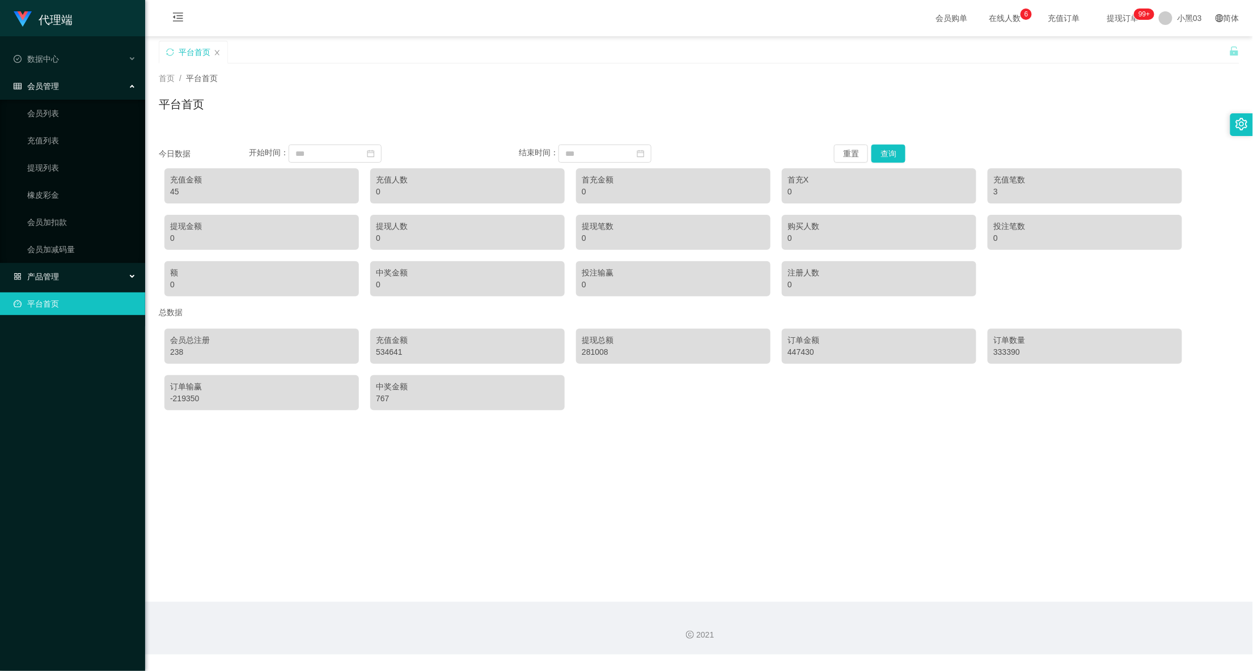
click at [102, 270] on div "产品管理" at bounding box center [72, 276] width 145 height 23
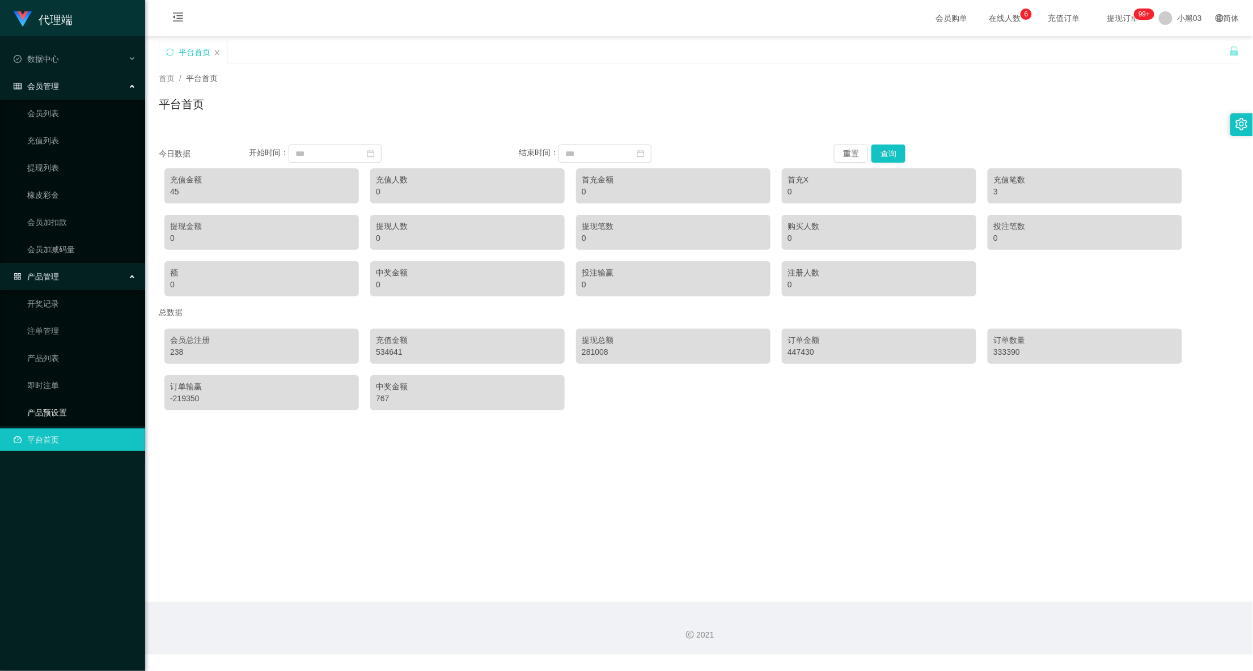
click at [68, 408] on link "产品预设置" at bounding box center [81, 412] width 109 height 23
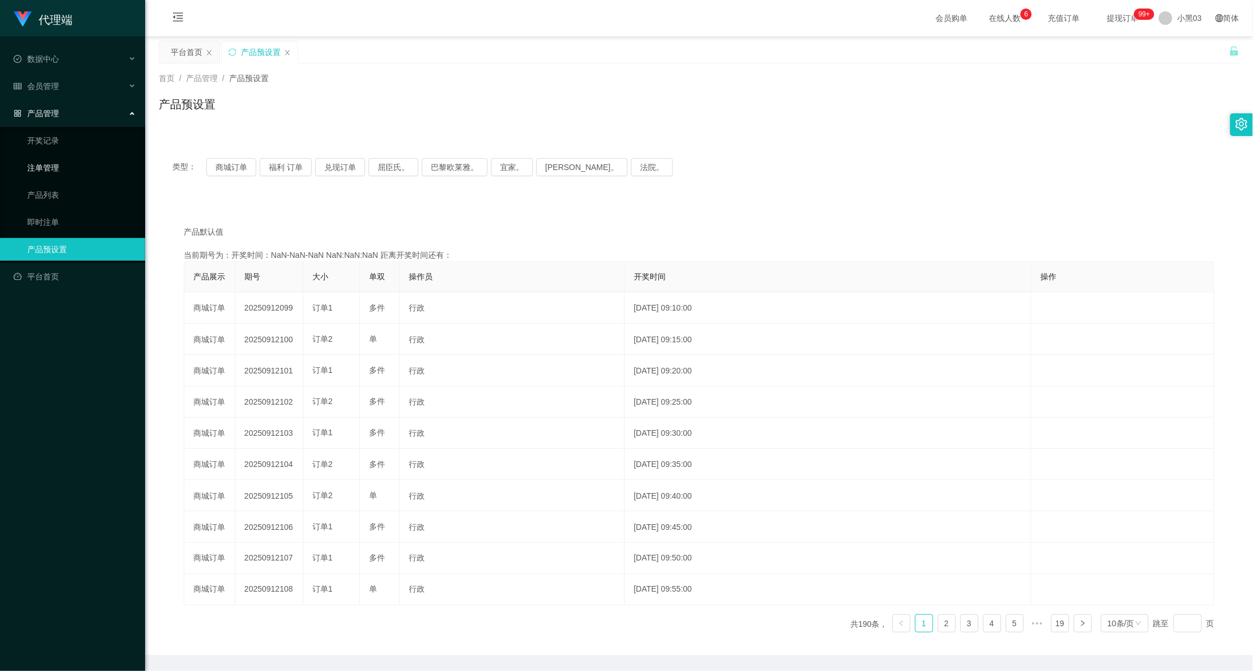
click at [67, 156] on link "注单管理" at bounding box center [81, 167] width 109 height 23
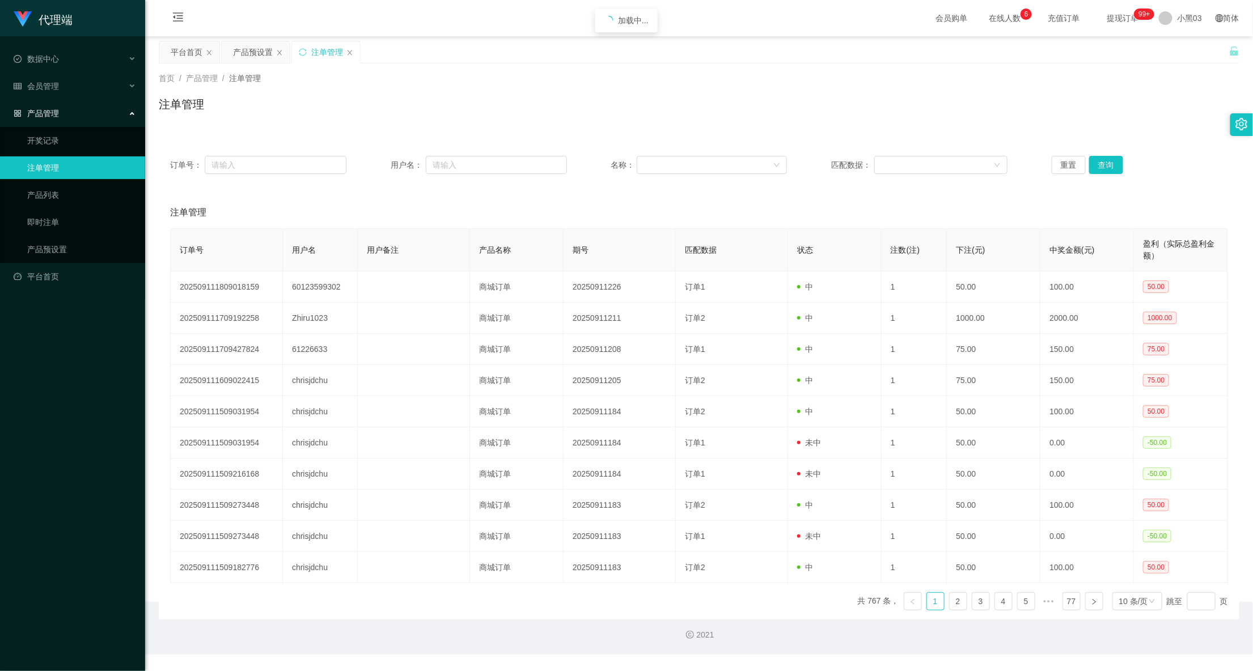
click at [84, 111] on div "产品管理" at bounding box center [72, 113] width 145 height 23
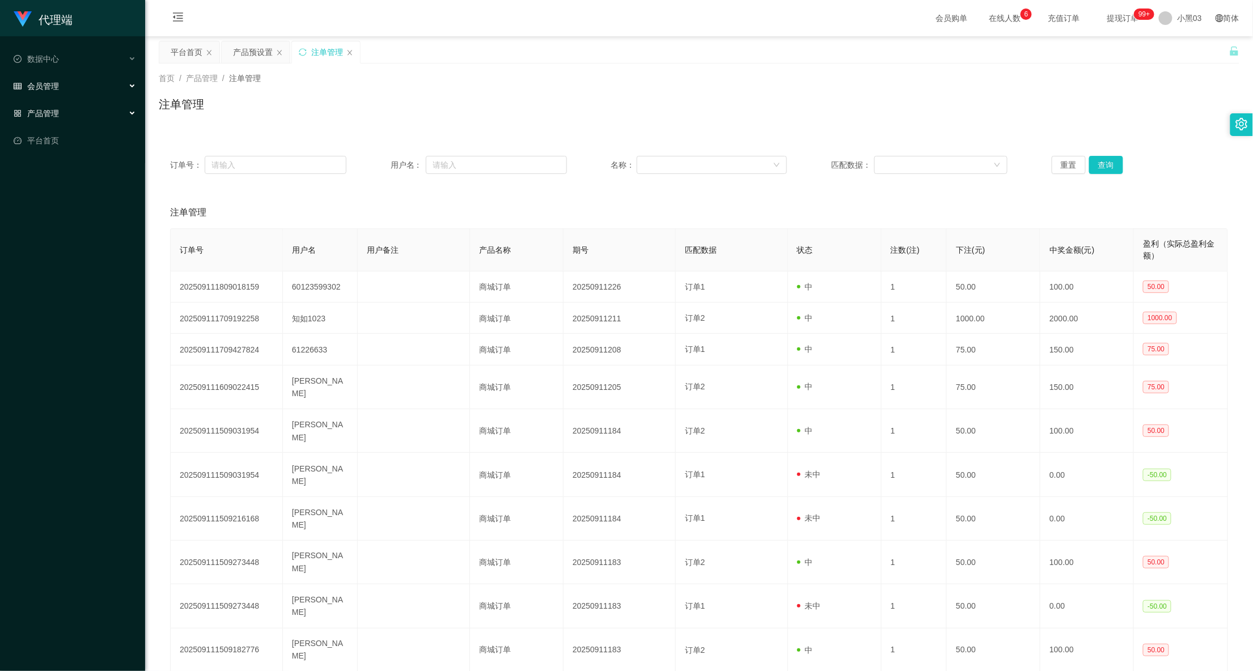
click at [93, 87] on div "会员管理" at bounding box center [72, 86] width 145 height 23
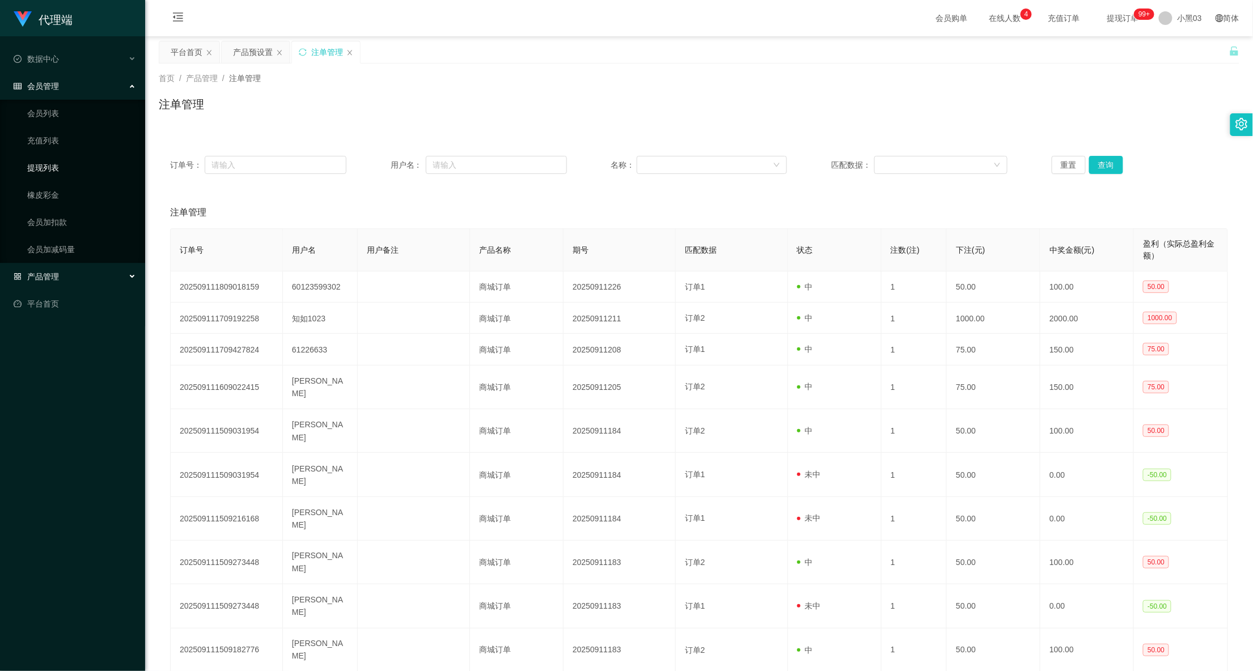
click at [90, 166] on link "提现列表" at bounding box center [81, 167] width 109 height 23
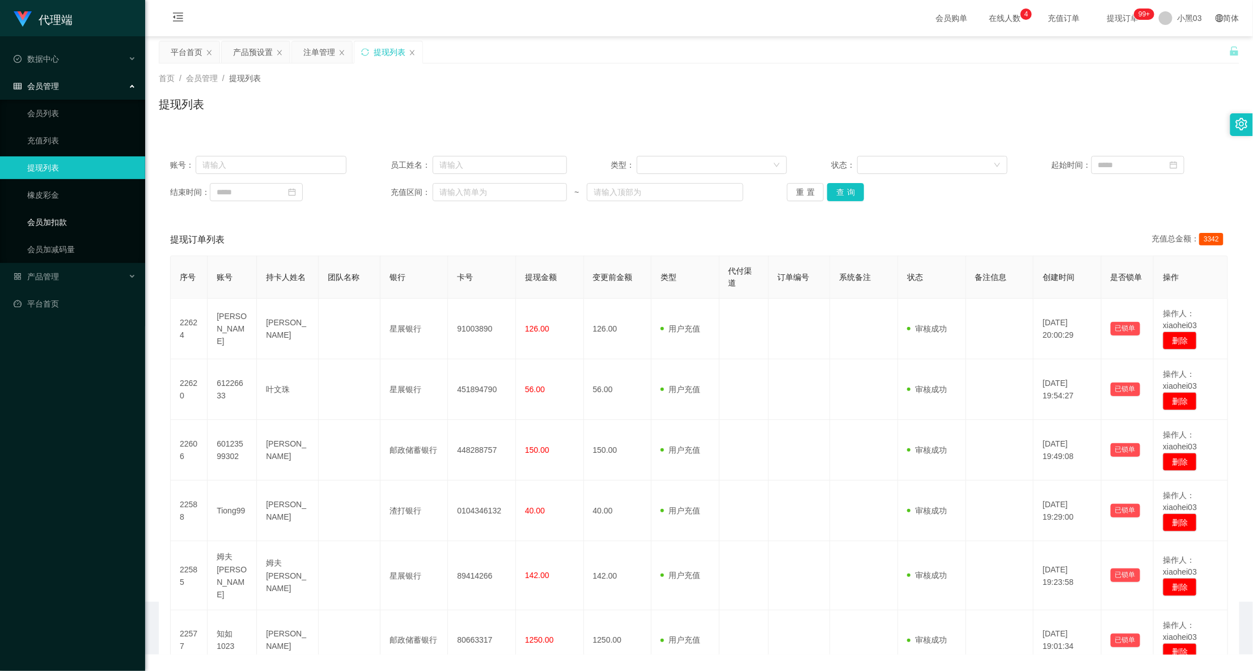
click at [87, 229] on link "会员加扣款" at bounding box center [81, 222] width 109 height 23
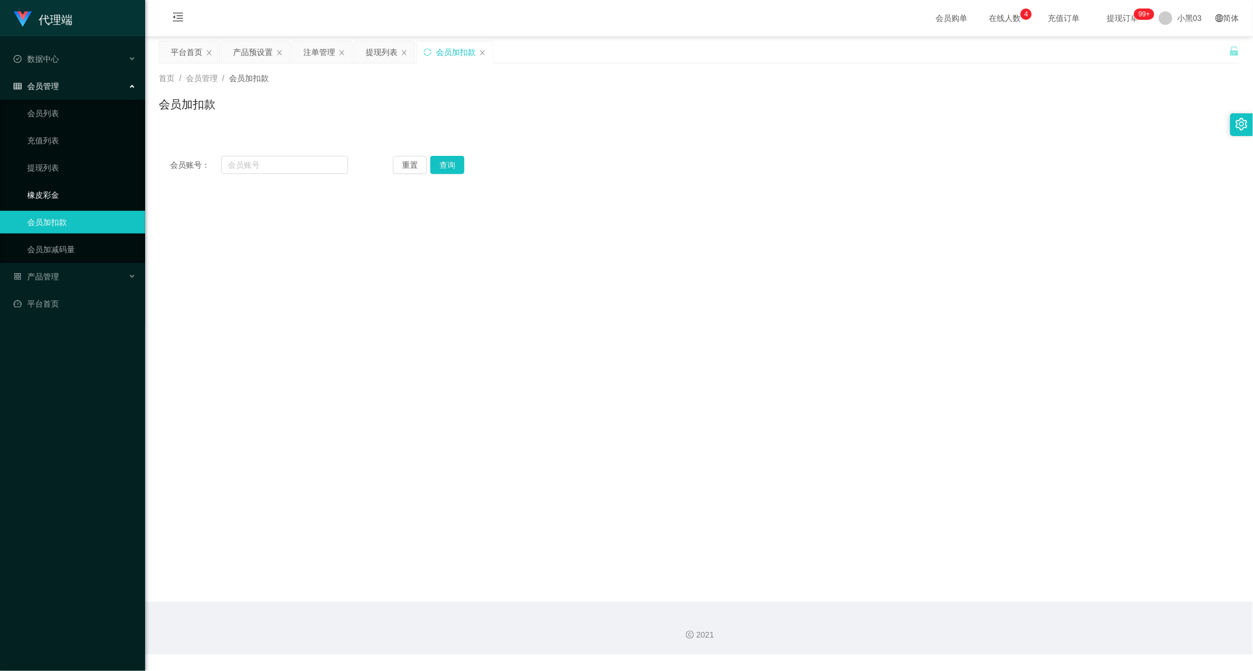
click at [68, 190] on link "橡皮彩金" at bounding box center [81, 195] width 109 height 23
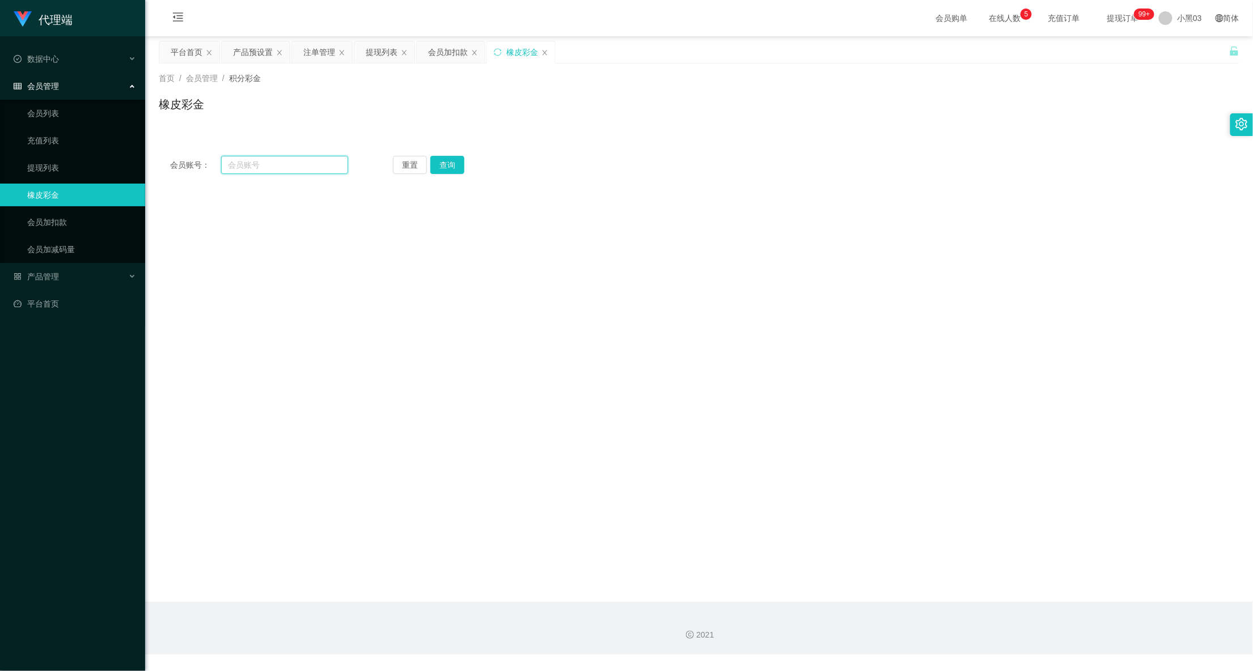
drag, startPoint x: 266, startPoint y: 158, endPoint x: 270, endPoint y: 163, distance: 6.9
click at [266, 158] on input "text" at bounding box center [285, 165] width 128 height 18
paste input "chrisjdchu"
type input "chrisjdchu"
click at [456, 162] on button "查询" at bounding box center [451, 165] width 37 height 18
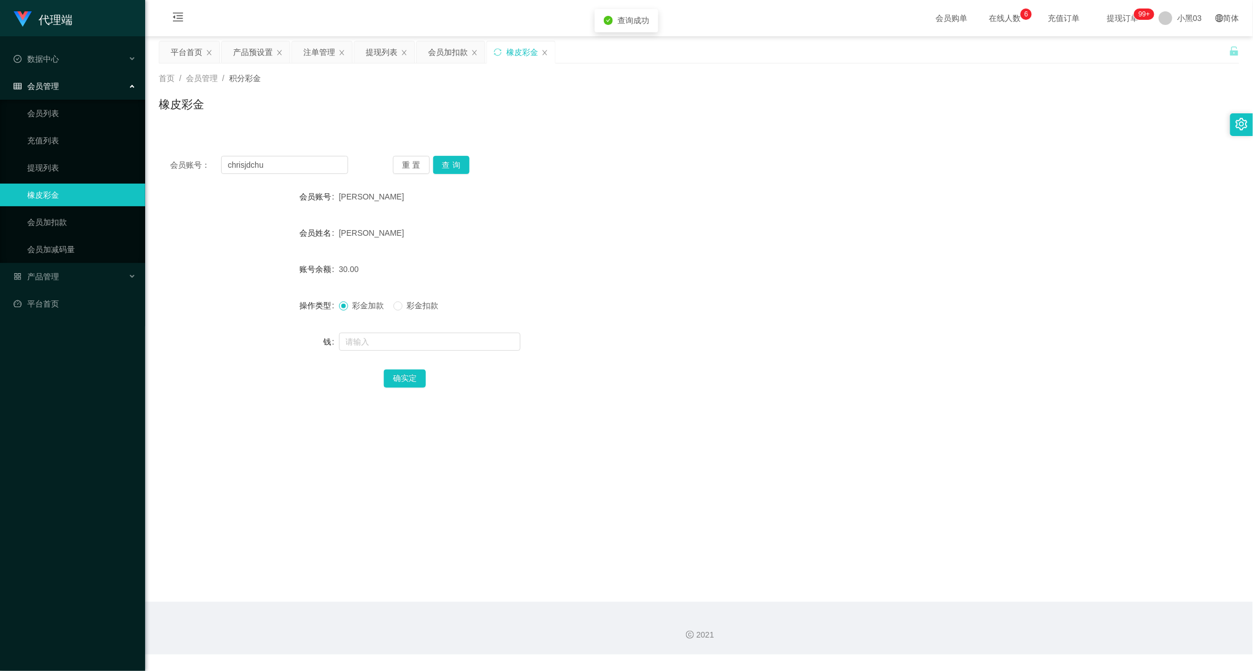
click at [413, 332] on div at bounding box center [654, 341] width 630 height 23
drag, startPoint x: 726, startPoint y: 246, endPoint x: 735, endPoint y: 240, distance: 10.7
click at [726, 246] on form "会员账号 克里斯杰德楚 会员姓名 楚金达尔 账号余额 30.00 操作类型 彩金加款 彩金扣款 钱 确实定" at bounding box center [699, 287] width 1080 height 204
click at [1166, 33] on div "小黑03" at bounding box center [1180, 18] width 57 height 36
click at [1185, 56] on div "平台首页 产品预设置 注单管理 提现列表 会员加扣款 橡皮彩金" at bounding box center [694, 60] width 1070 height 39
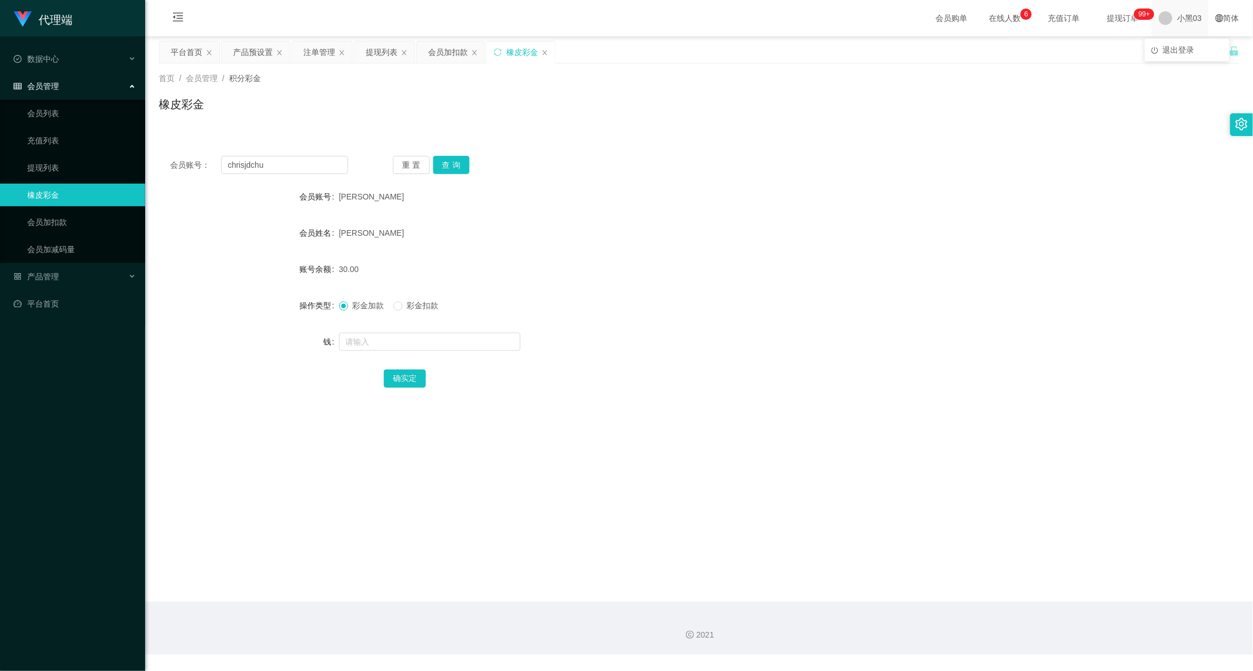
click at [1166, 23] on div "小黑03" at bounding box center [1180, 18] width 57 height 36
click at [1170, 51] on font "退出登录" at bounding box center [1178, 49] width 32 height 9
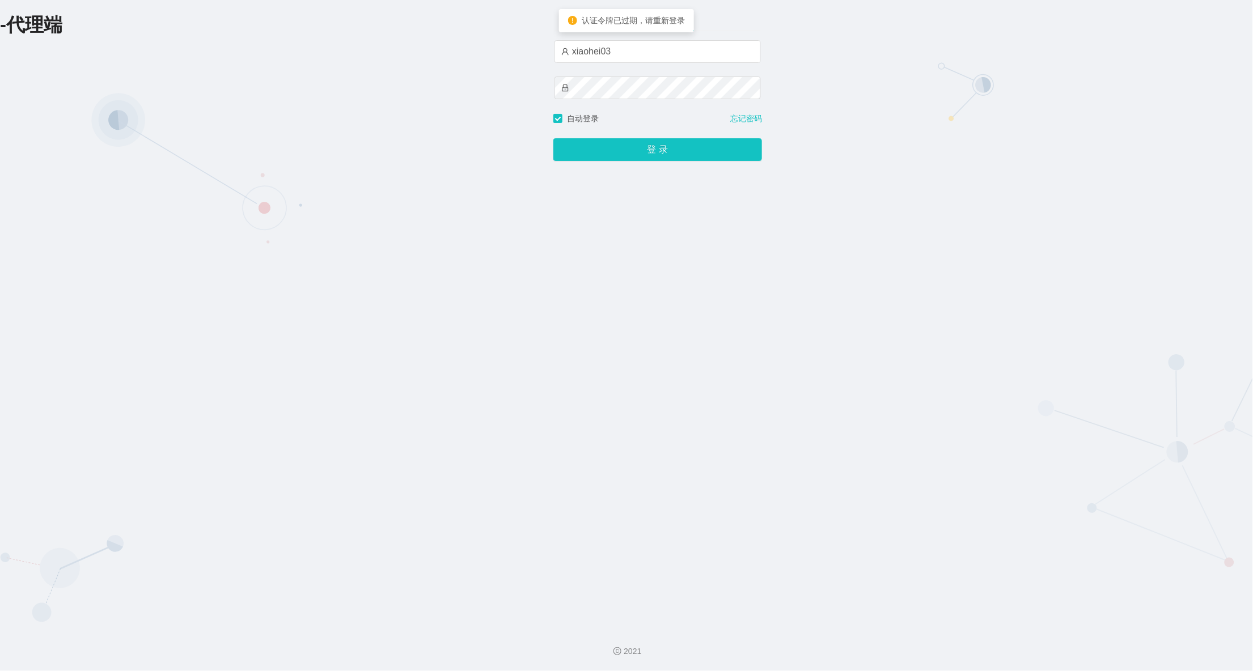
click at [621, 21] on font "认证令牌已过期，请重新登录" at bounding box center [633, 20] width 103 height 9
click at [622, 22] on font "认证令牌已过期，请重新登录" at bounding box center [633, 20] width 103 height 9
drag, startPoint x: 622, startPoint y: 22, endPoint x: 646, endPoint y: 28, distance: 25.3
click at [626, 26] on div "认证令牌已过期，请重新登录" at bounding box center [626, 21] width 117 height 12
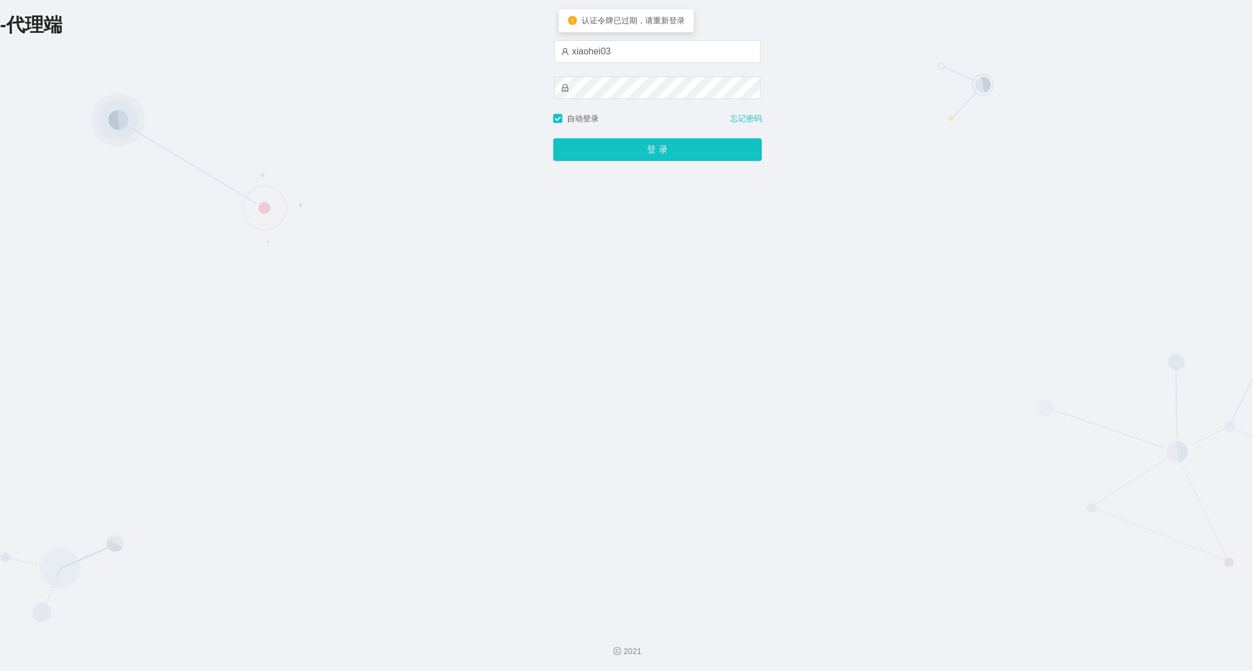
drag, startPoint x: 1018, startPoint y: 206, endPoint x: 1073, endPoint y: 232, distance: 60.6
click at [1020, 206] on div "-代理端 账户密码登录 xiaohei03 自动登录 忘记密码 登录" at bounding box center [626, 309] width 1253 height 618
click at [673, 60] on input "xiaohei03" at bounding box center [657, 51] width 206 height 23
type input "xiaohei05"
click at [654, 130] on div "登录" at bounding box center [657, 143] width 209 height 36
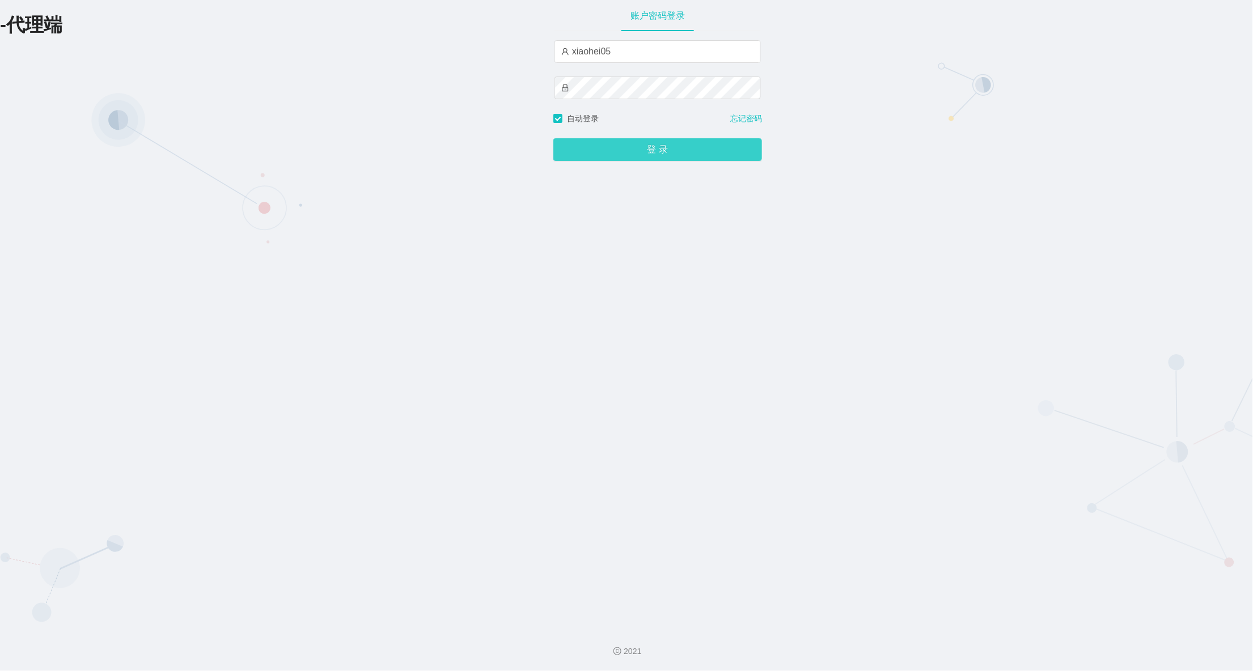
click at [667, 143] on button "登录" at bounding box center [657, 149] width 209 height 23
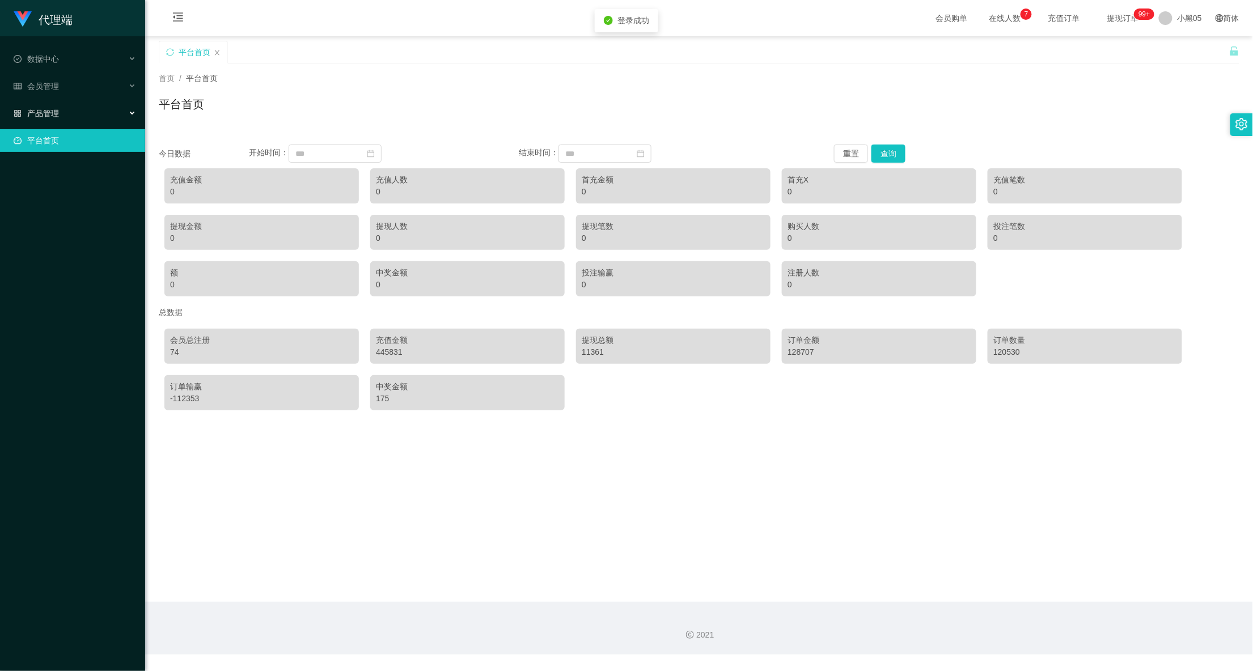
drag, startPoint x: 75, startPoint y: 105, endPoint x: 82, endPoint y: 111, distance: 8.8
click at [75, 105] on div "产品管理" at bounding box center [72, 113] width 145 height 23
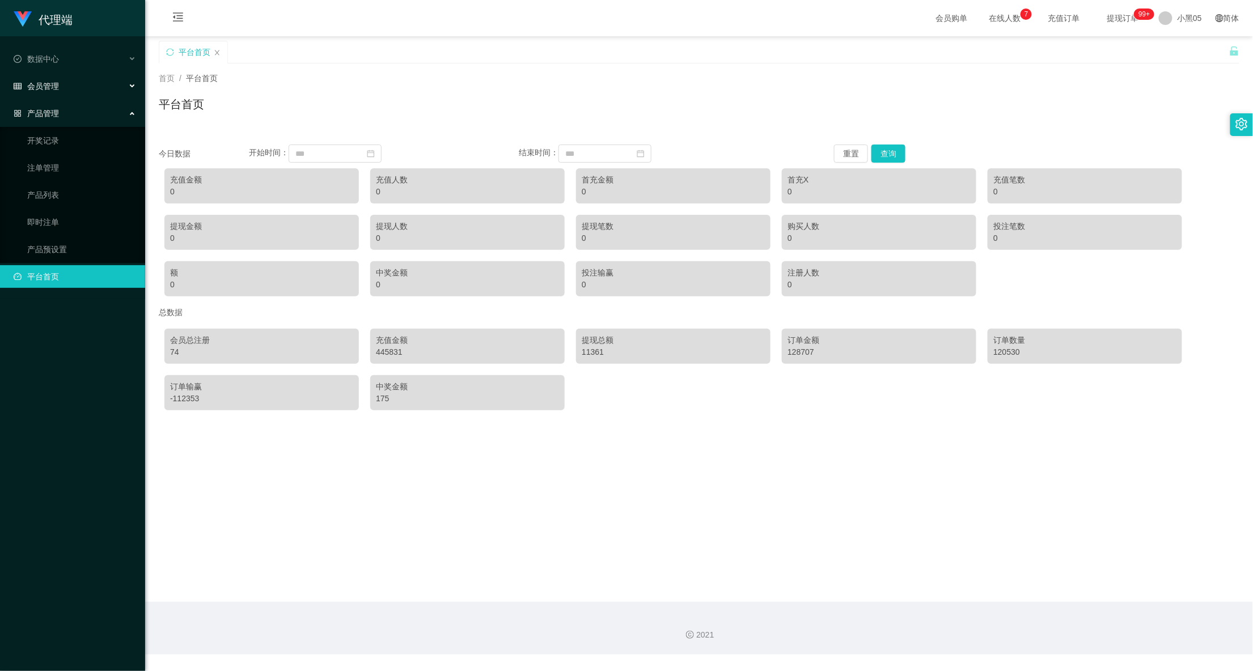
drag, startPoint x: 82, startPoint y: 75, endPoint x: 82, endPoint y: 82, distance: 6.8
click at [82, 75] on div "会员管理" at bounding box center [72, 86] width 145 height 23
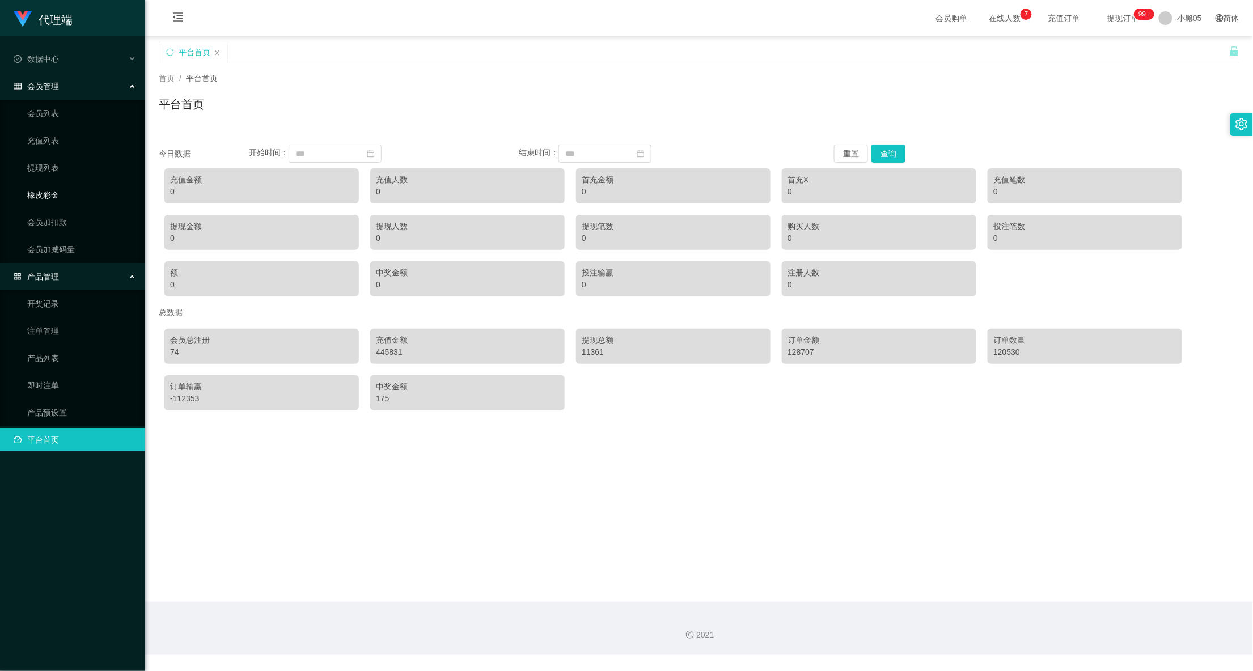
click at [62, 189] on link "橡皮彩金" at bounding box center [81, 195] width 109 height 23
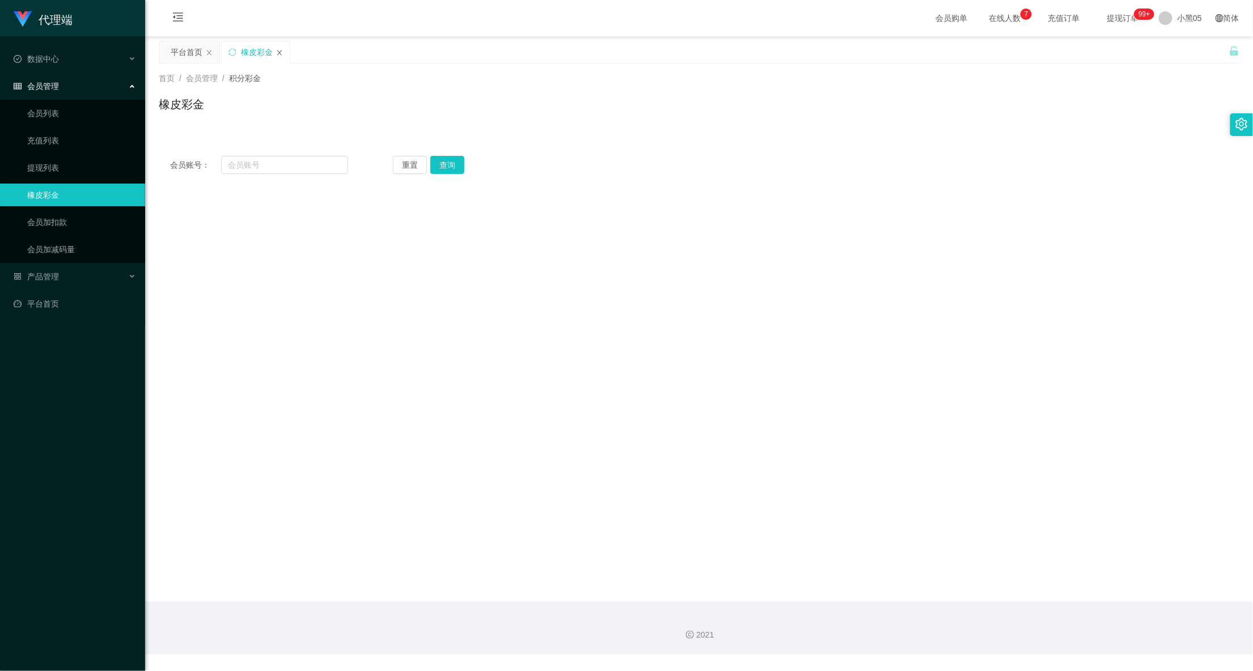
click at [277, 53] on icon "图标： 关闭" at bounding box center [279, 52] width 7 height 7
